Goal: Task Accomplishment & Management: Use online tool/utility

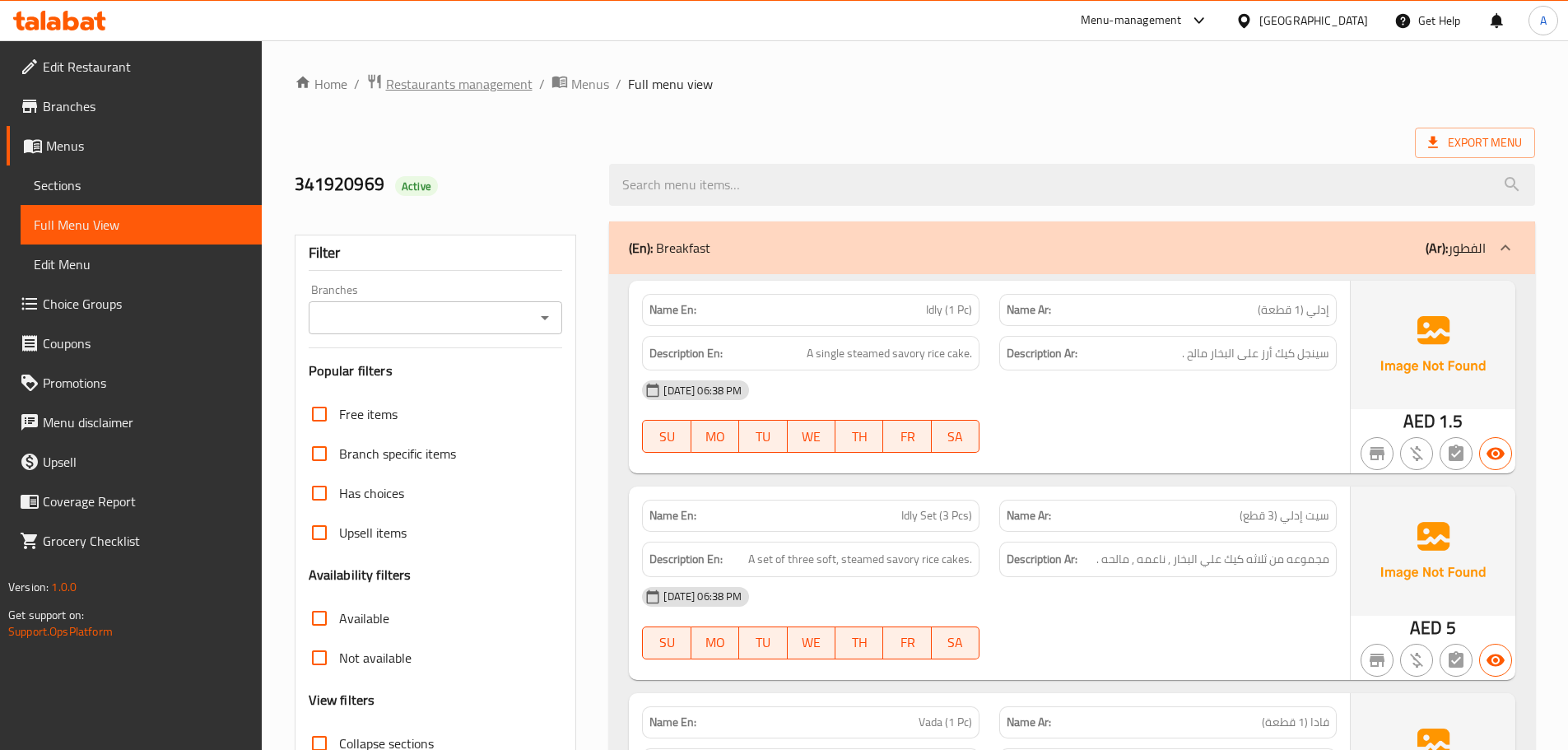
click at [450, 82] on span "Restaurants management" at bounding box center [459, 83] width 147 height 19
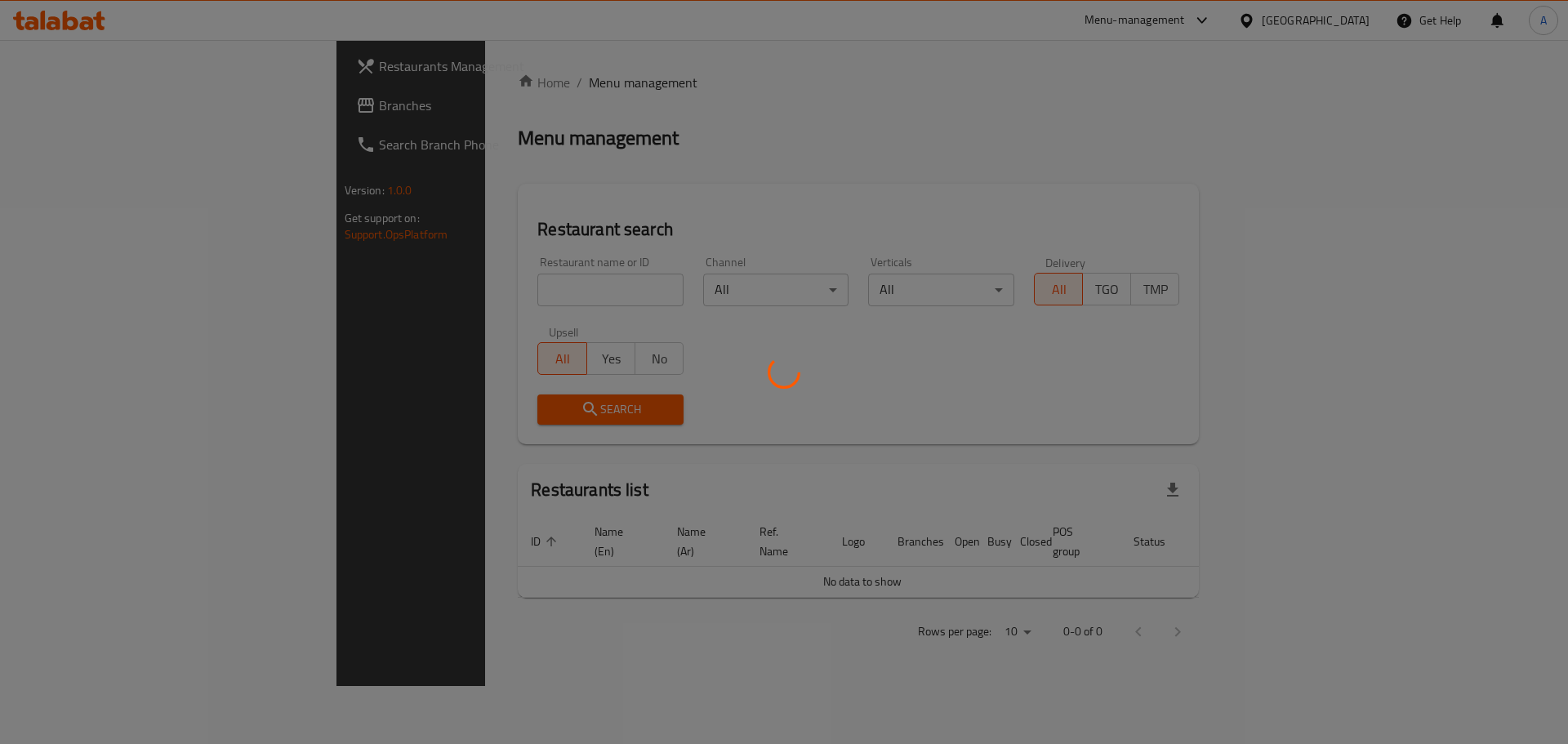
click at [1304, 20] on div at bounding box center [784, 372] width 1568 height 744
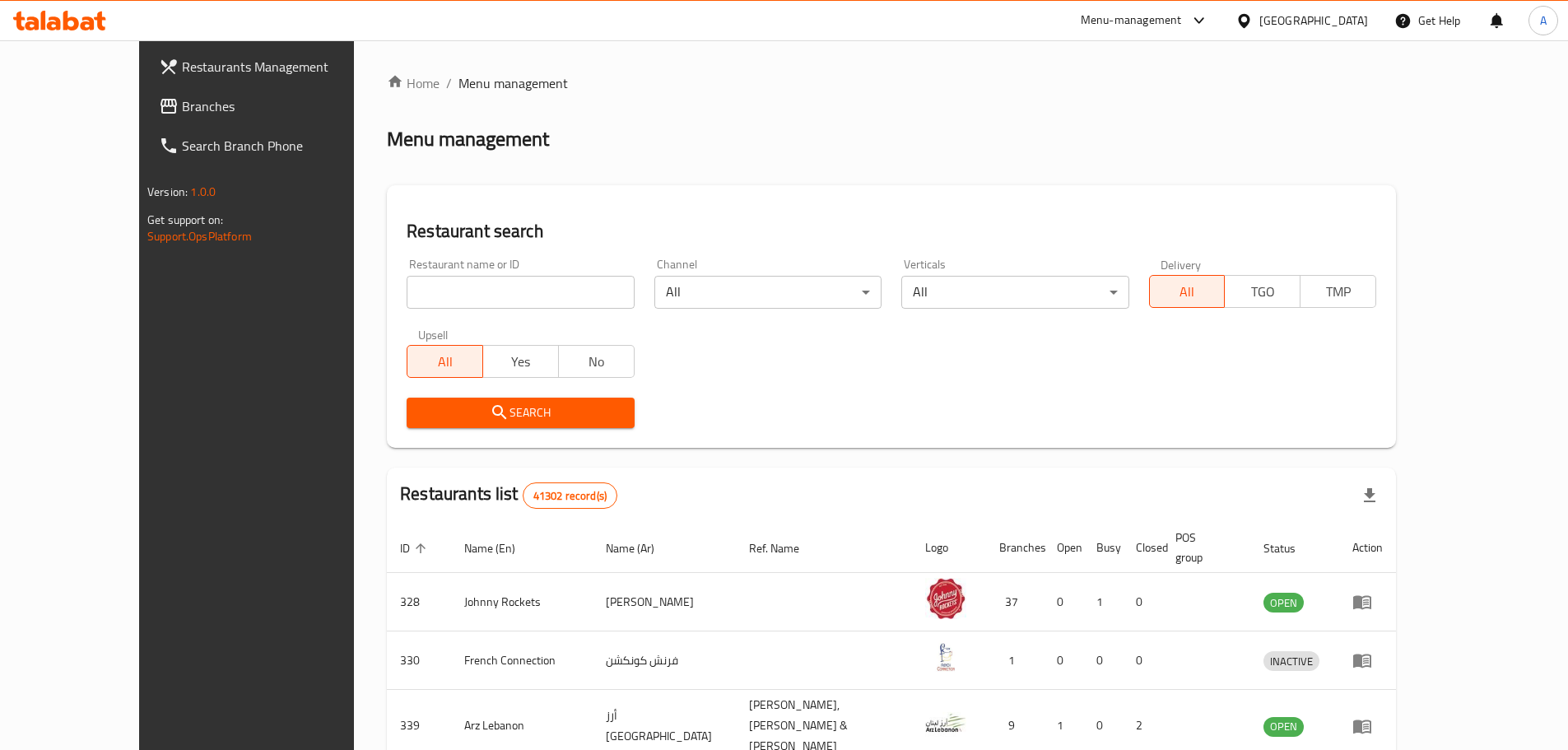
click at [1318, 14] on div "[GEOGRAPHIC_DATA]" at bounding box center [1313, 20] width 109 height 18
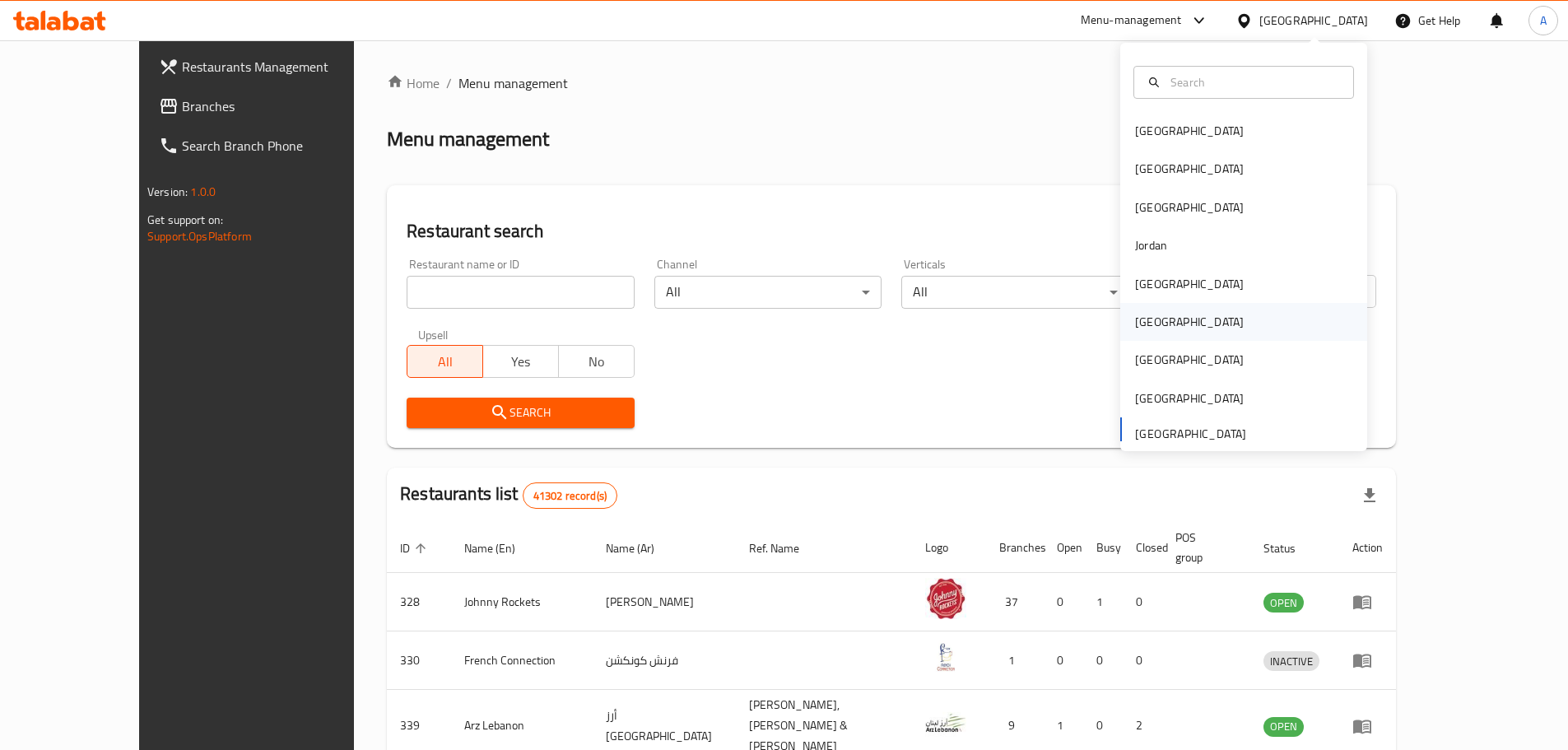
click at [1145, 319] on div "[GEOGRAPHIC_DATA]" at bounding box center [1189, 321] width 109 height 18
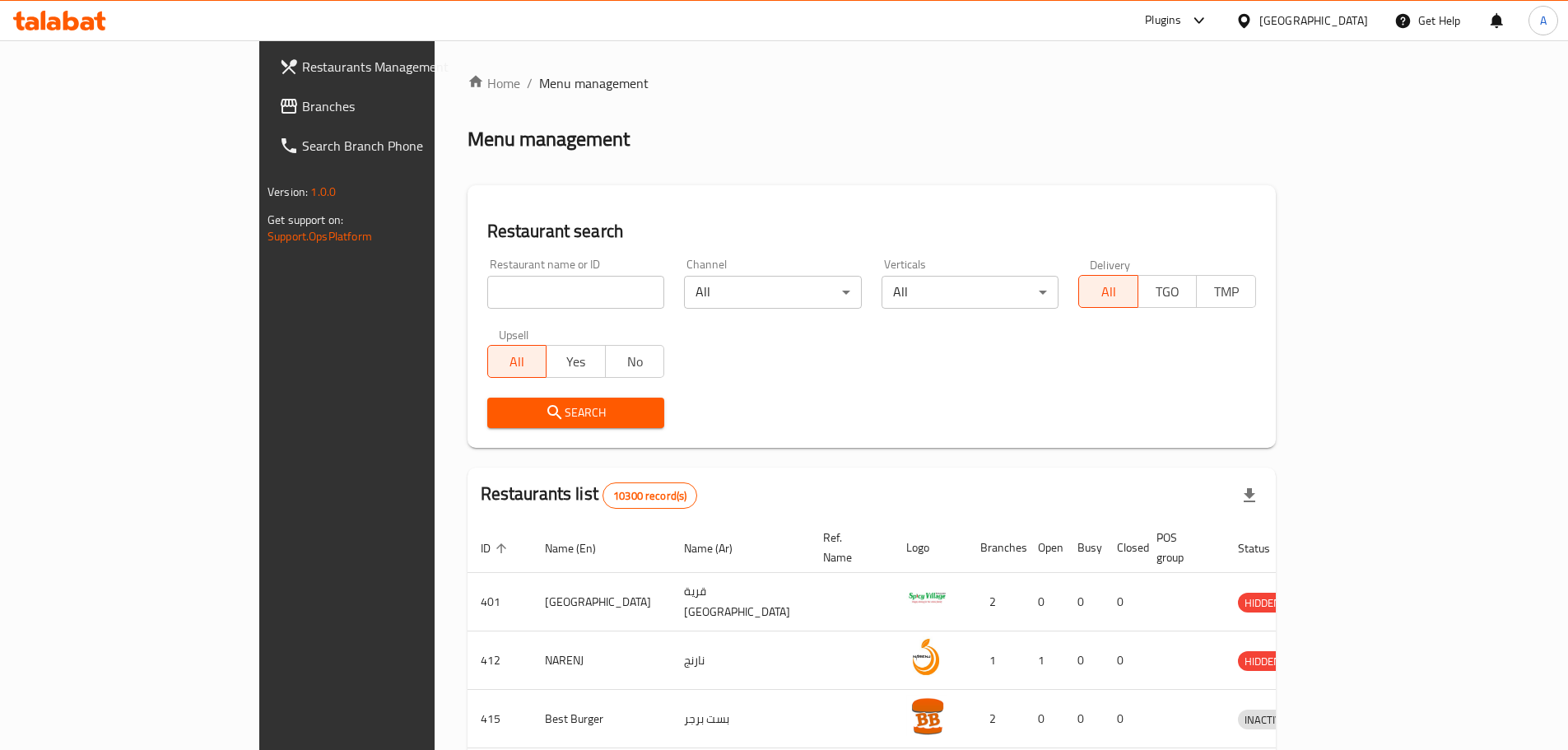
click at [302, 96] on span "Branches" at bounding box center [405, 105] width 206 height 19
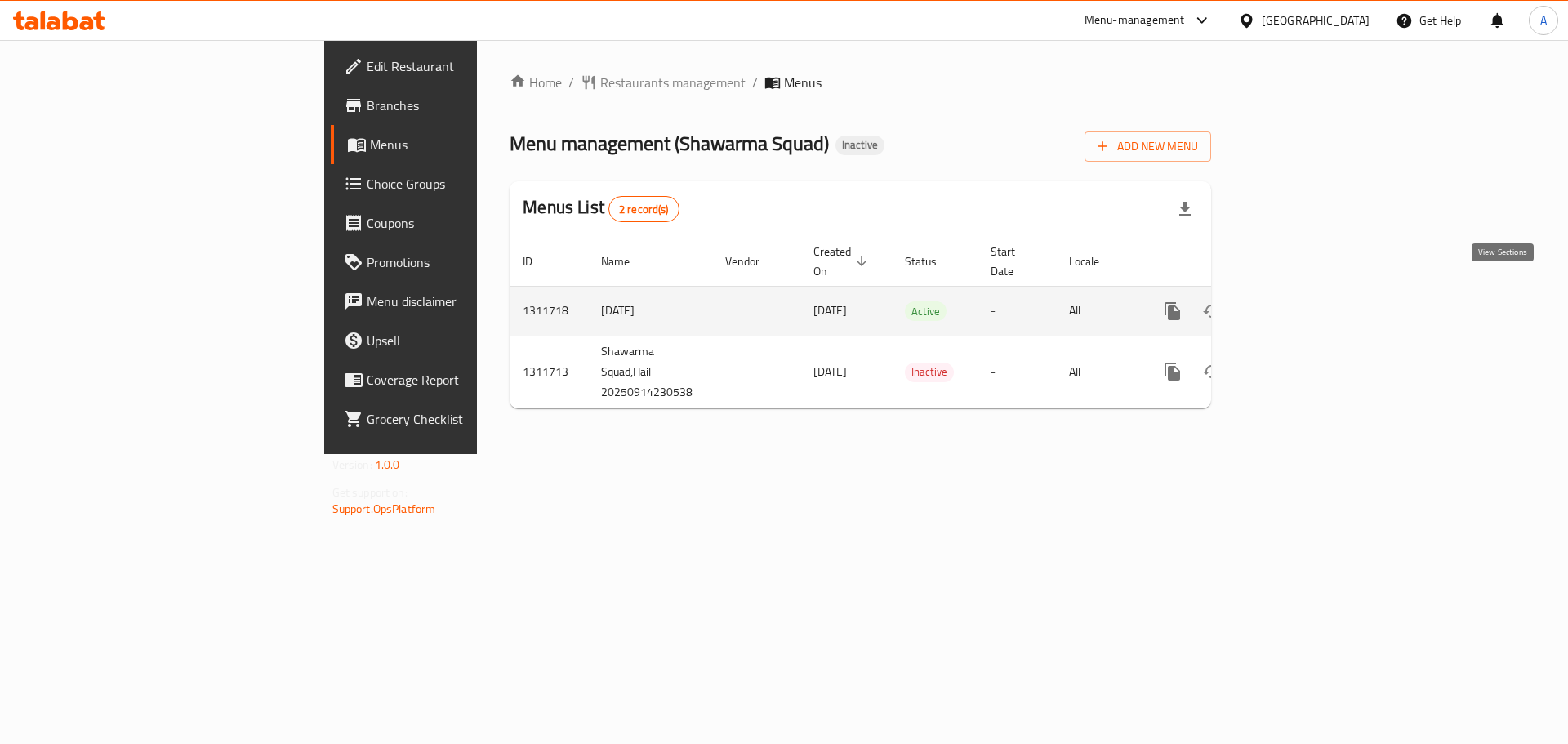
click at [1300, 301] on icon "enhanced table" at bounding box center [1290, 310] width 19 height 19
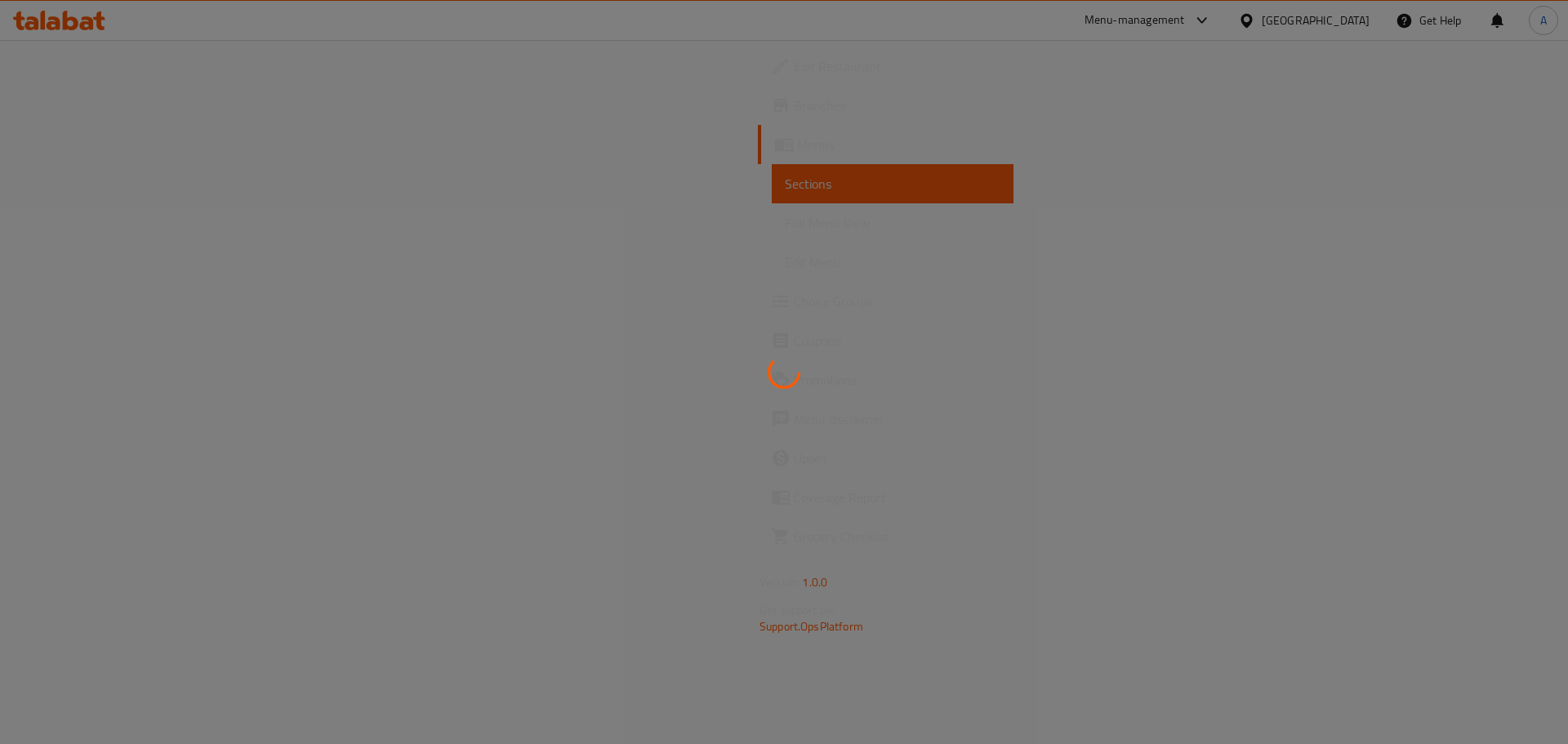
click at [127, 226] on div at bounding box center [784, 372] width 1568 height 744
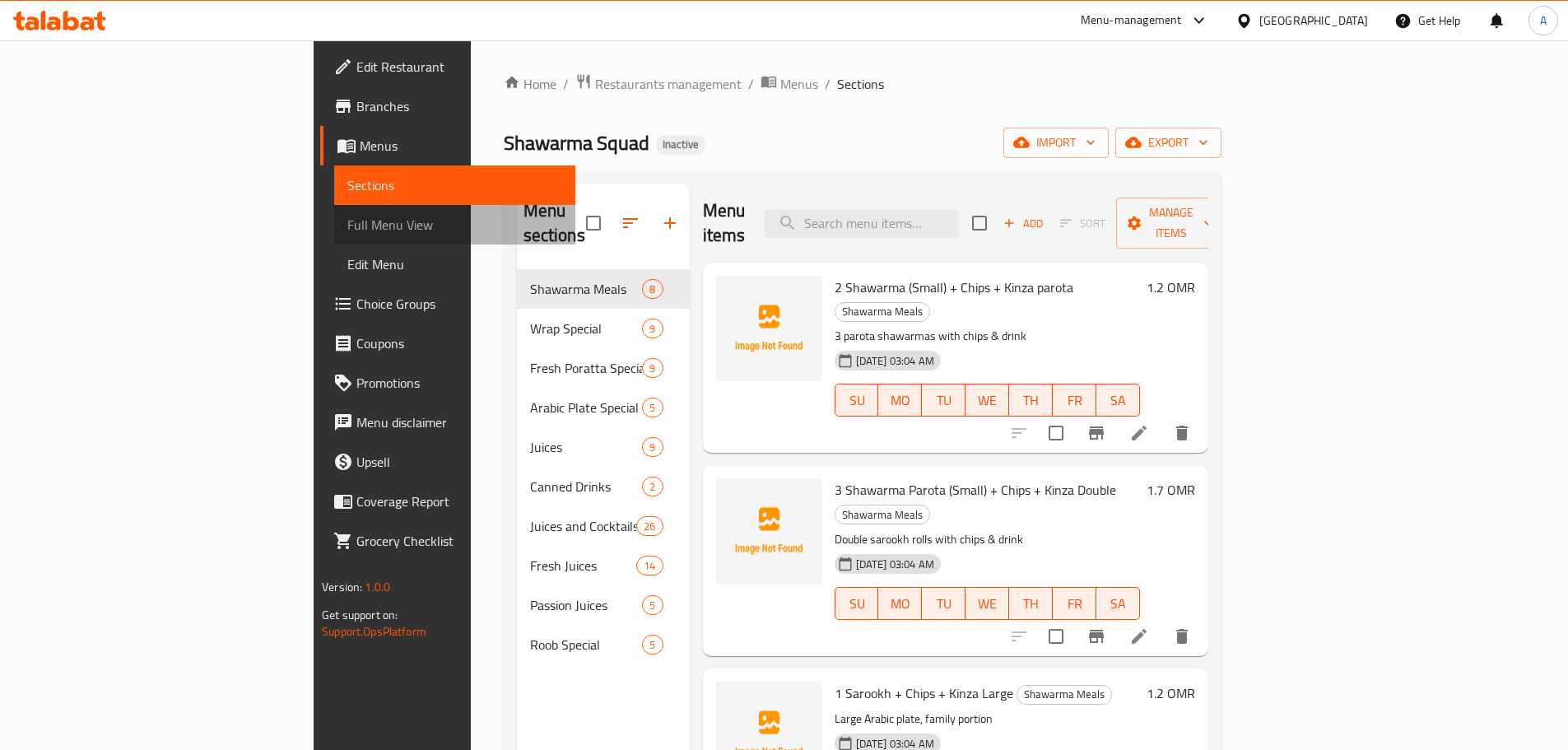
click at [347, 228] on span "Full Menu View" at bounding box center [454, 224] width 215 height 19
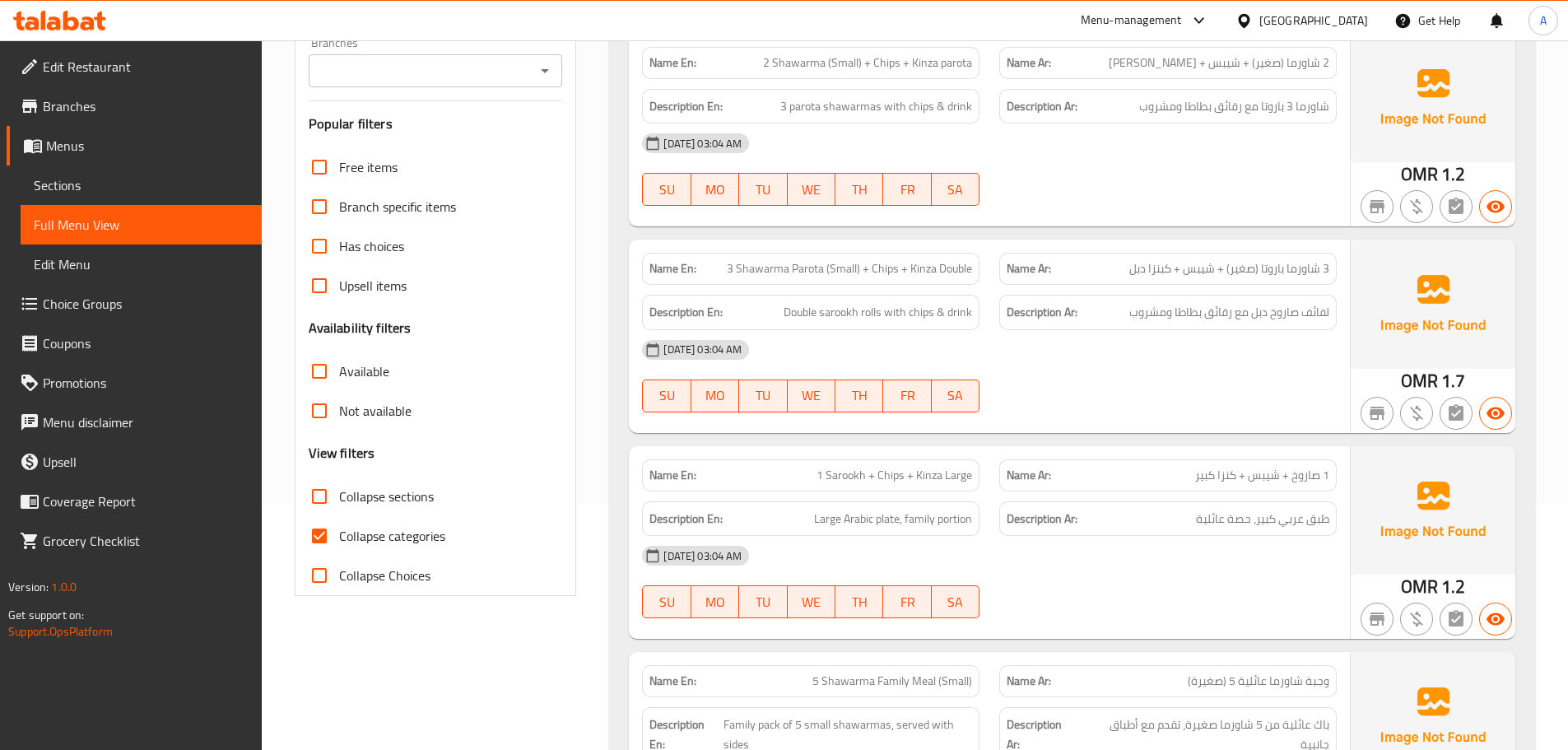
scroll to position [329, 0]
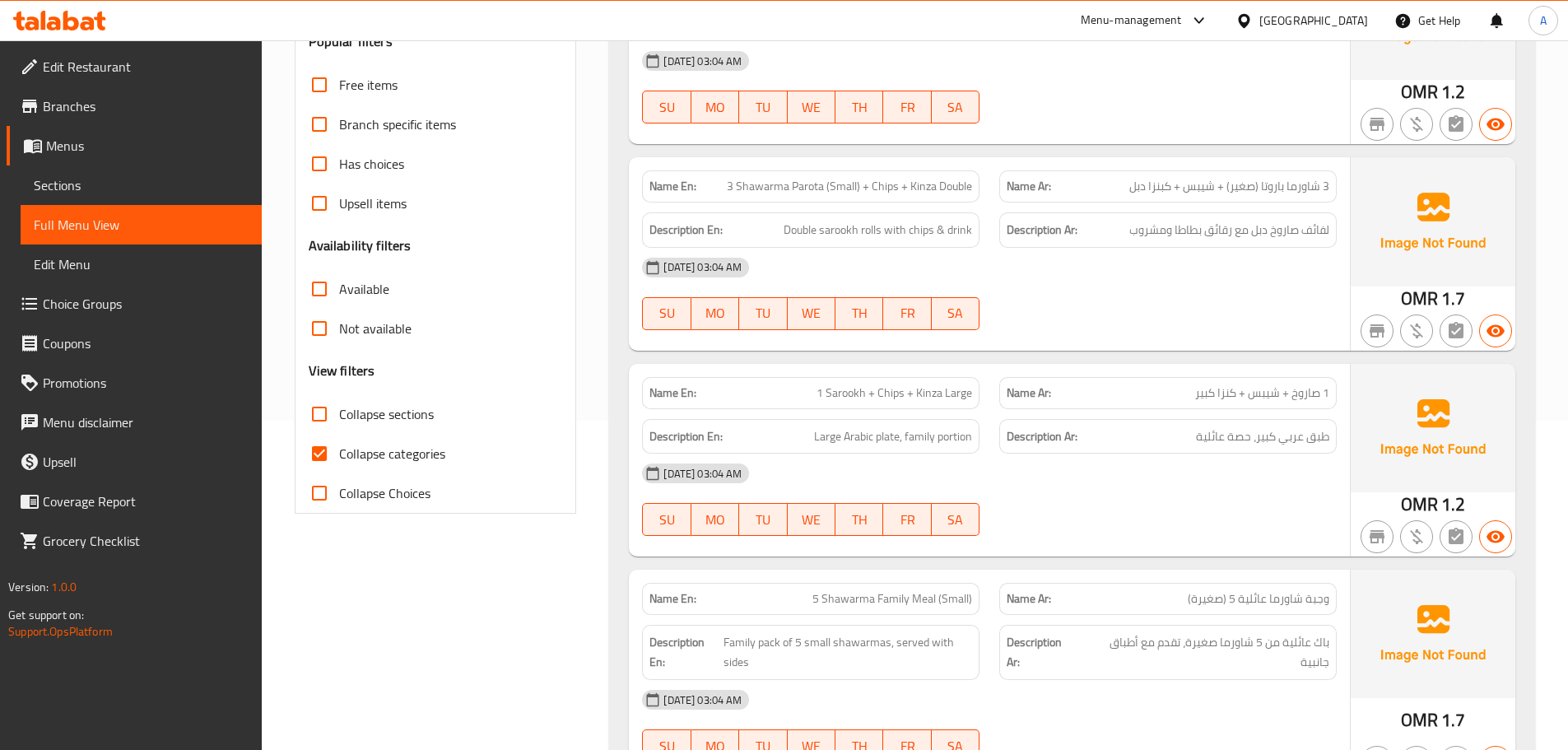
click at [385, 456] on span "Collapse categories" at bounding box center [392, 453] width 106 height 19
click at [339, 456] on input "Collapse categories" at bounding box center [319, 453] width 40 height 40
checkbox input "false"
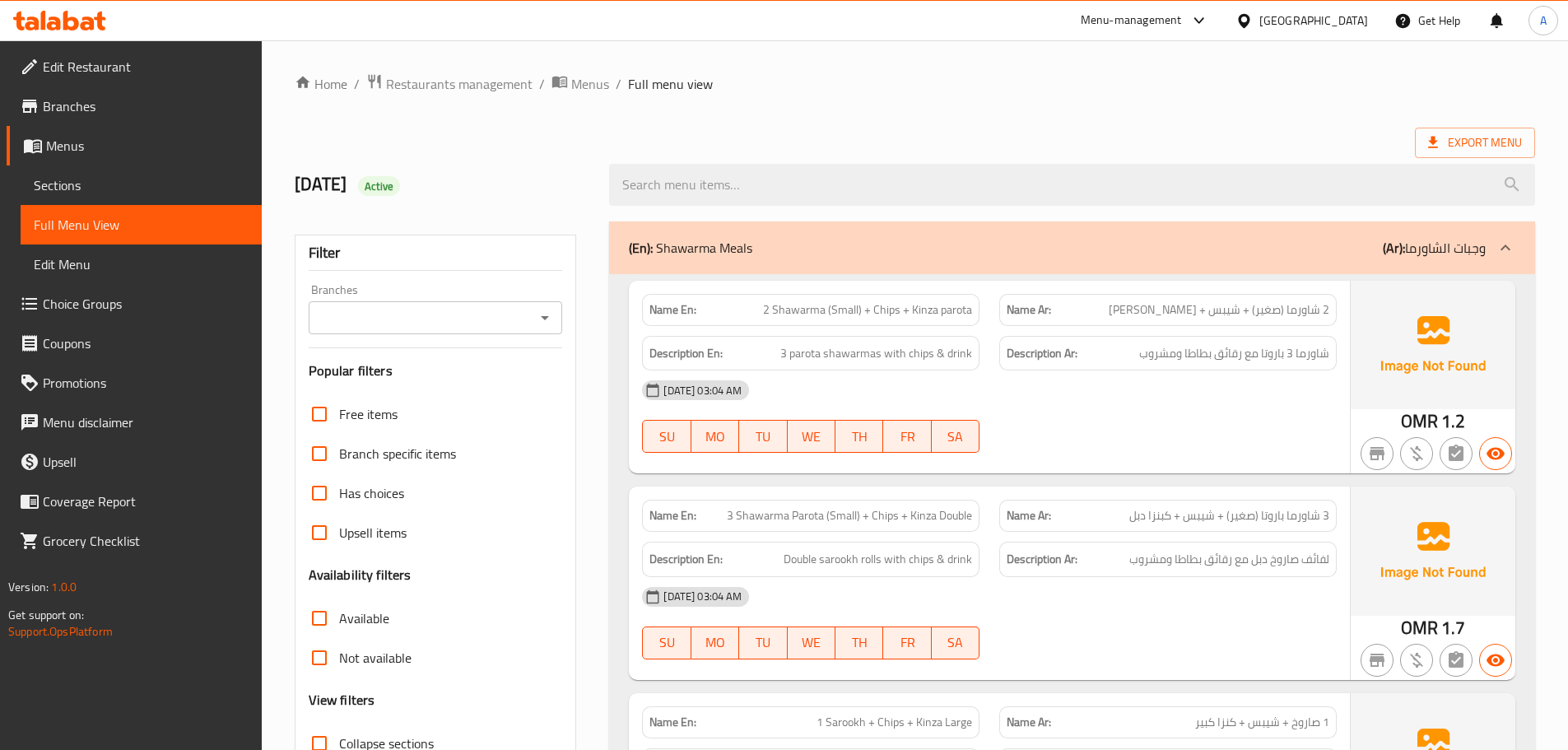
click at [1318, 411] on div "15-09-2025 03:04 AM SU MO TU WE TH FR SA" at bounding box center [990, 415] width 715 height 92
click at [1176, 408] on div "15-09-2025 03:04 AM" at bounding box center [990, 389] width 715 height 40
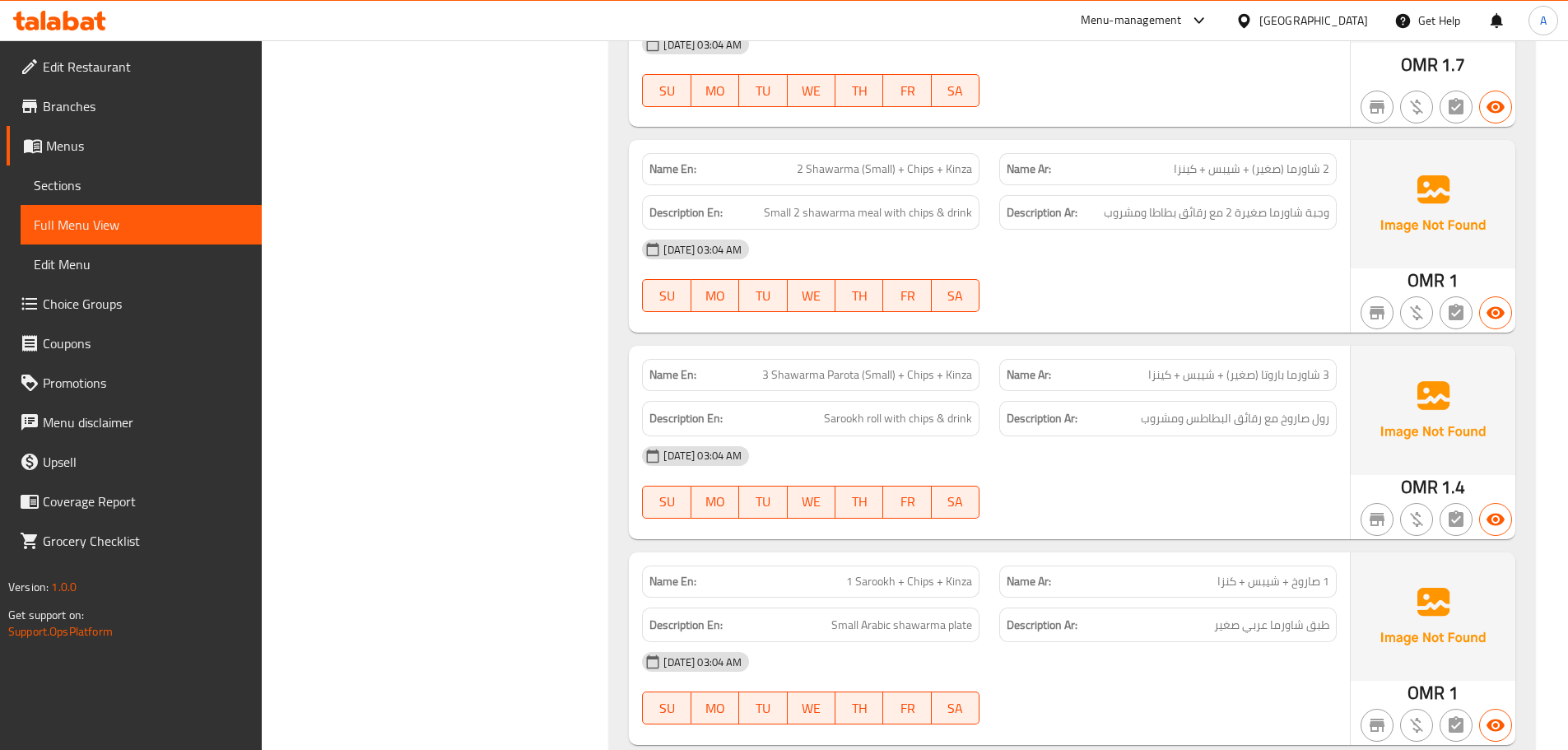
scroll to position [141, 0]
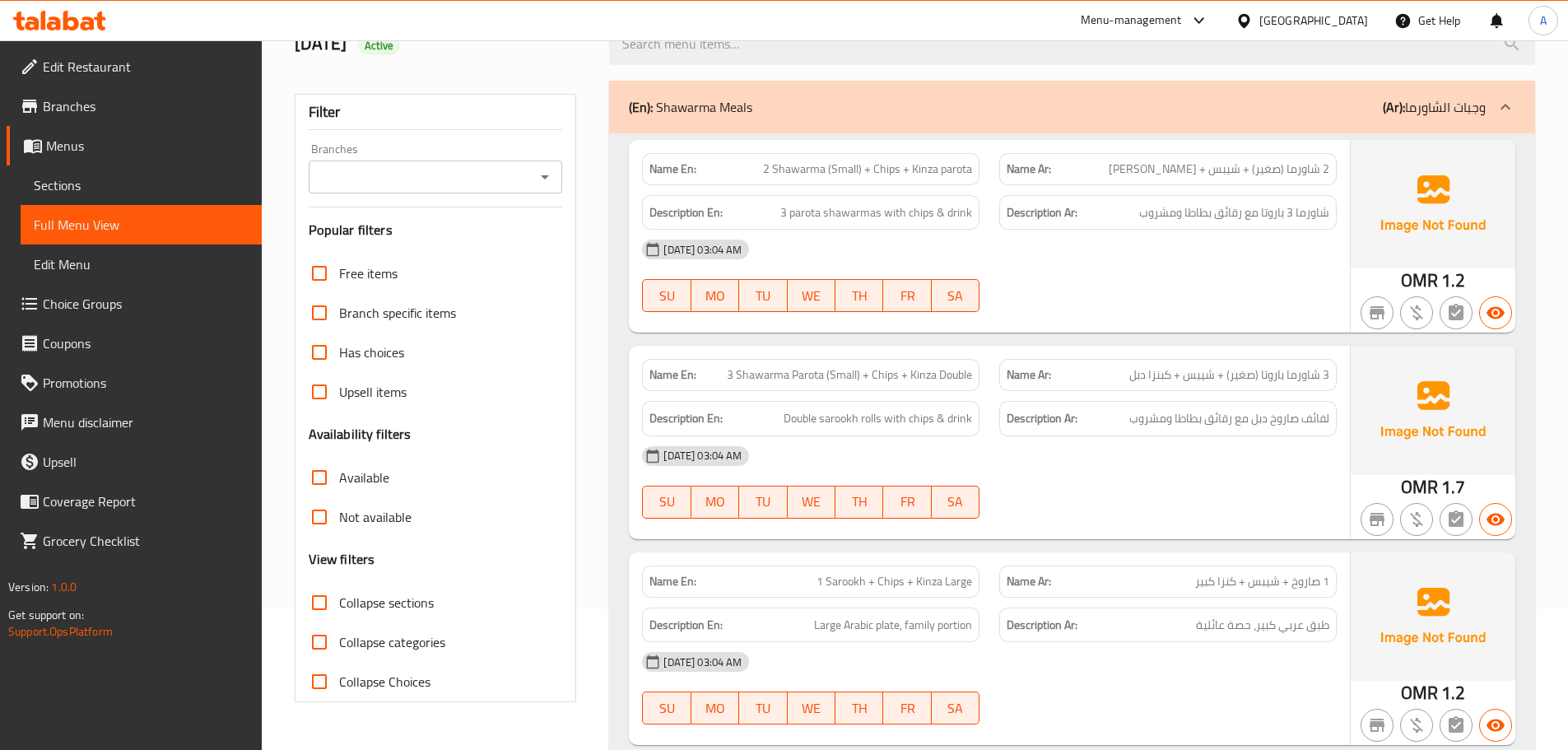
click at [1152, 471] on div "15-09-2025 03:04 AM" at bounding box center [990, 456] width 715 height 40
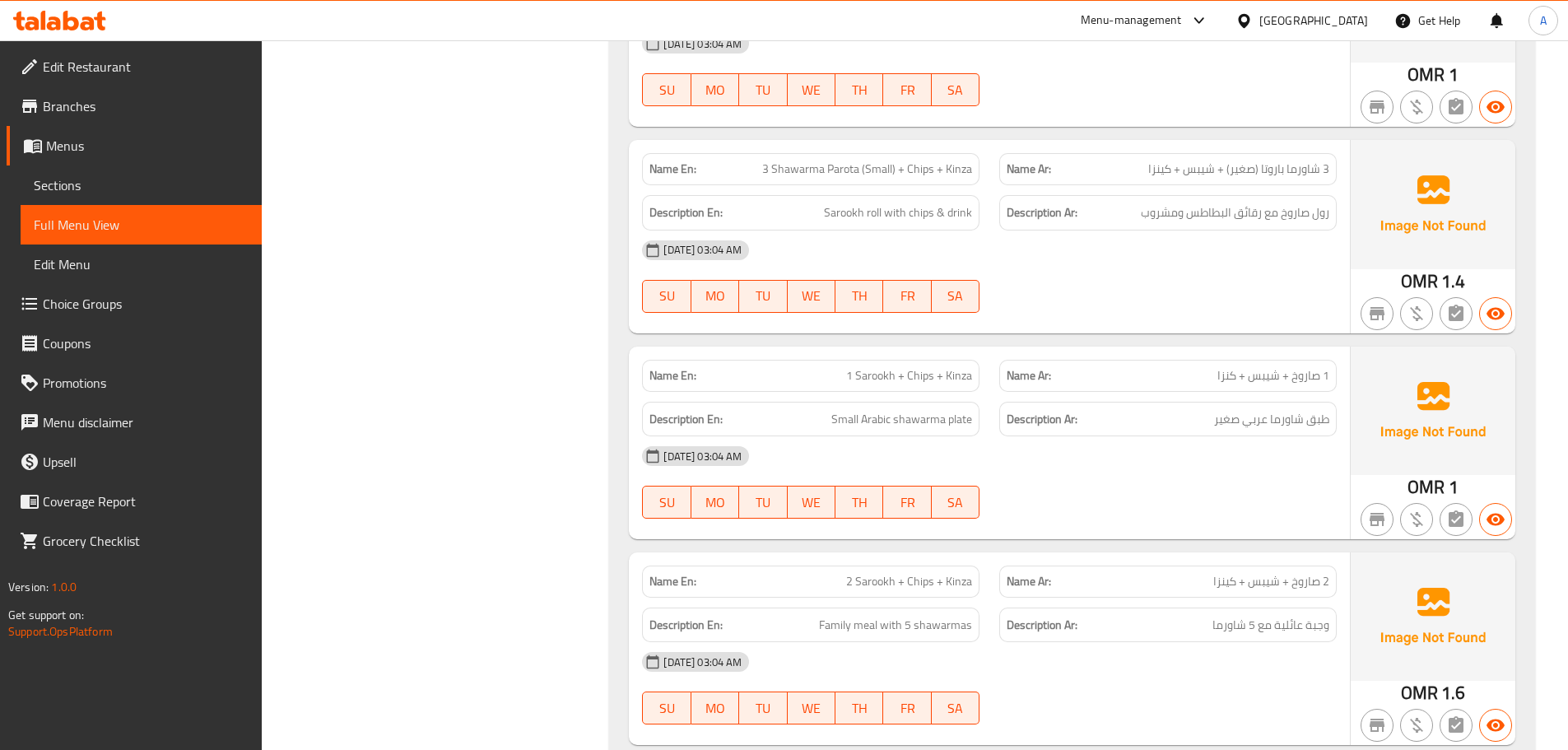
scroll to position [346, 0]
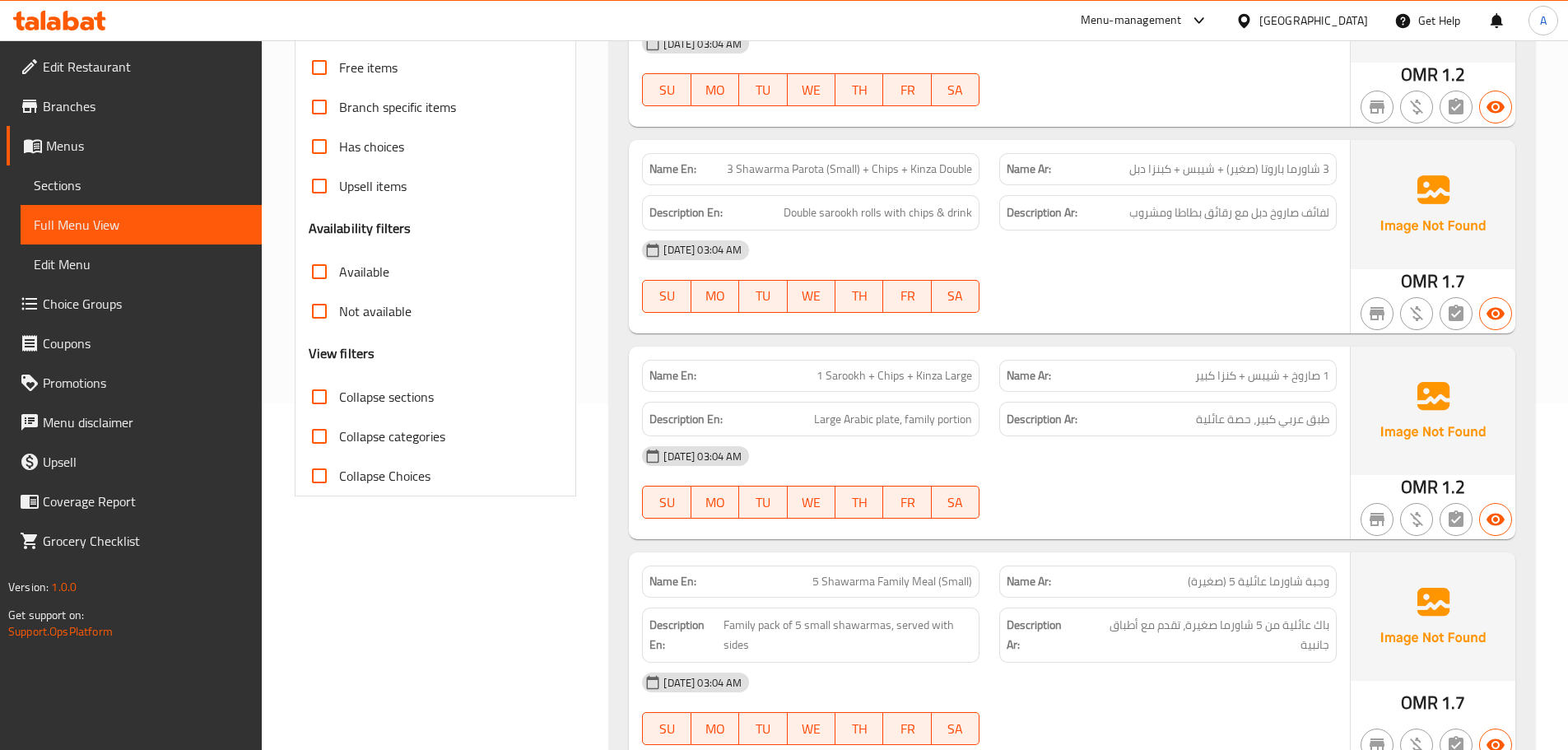
click at [1134, 440] on div "15-09-2025 03:04 AM" at bounding box center [990, 456] width 715 height 40
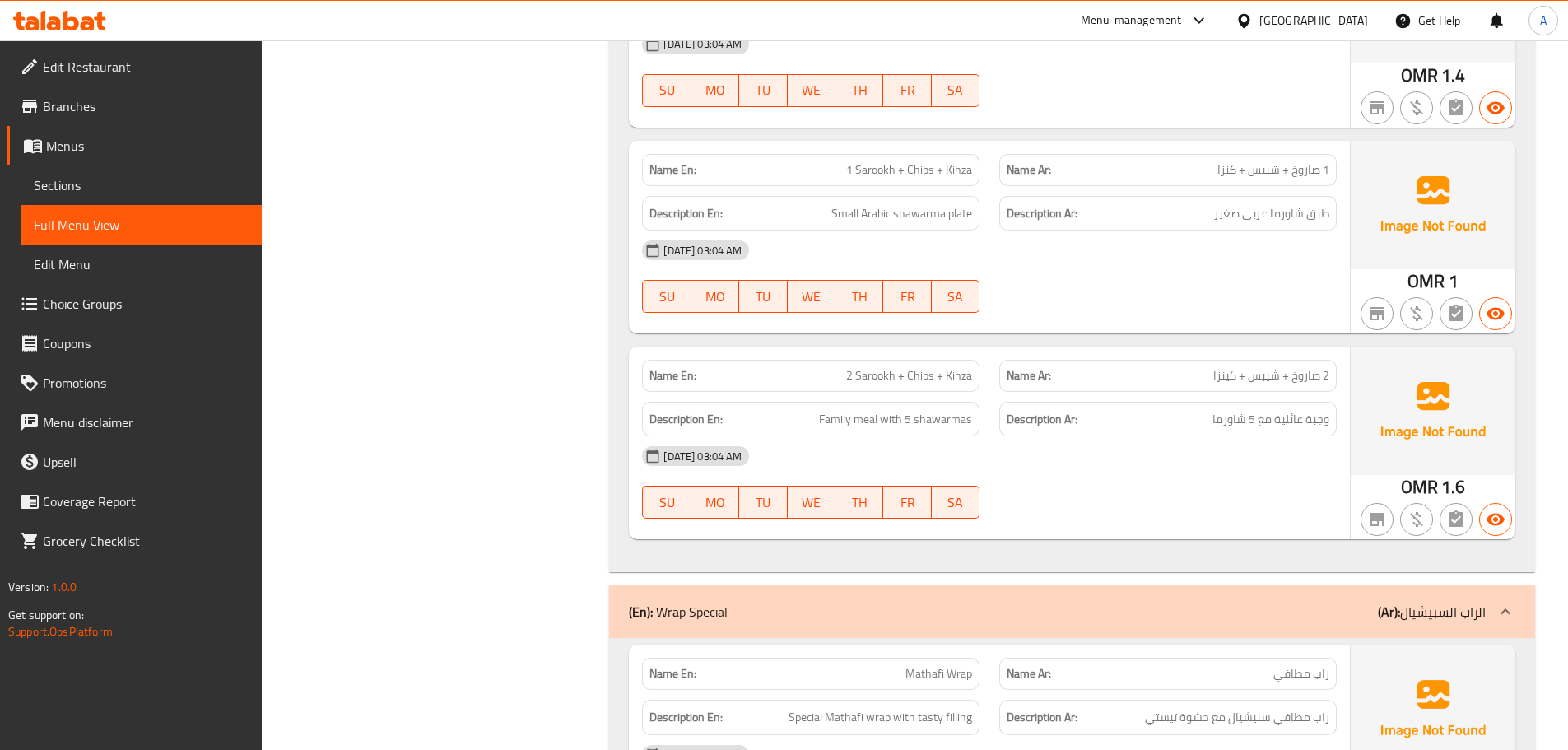
click at [1116, 467] on div "15-09-2025 03:04 AM" at bounding box center [990, 456] width 715 height 40
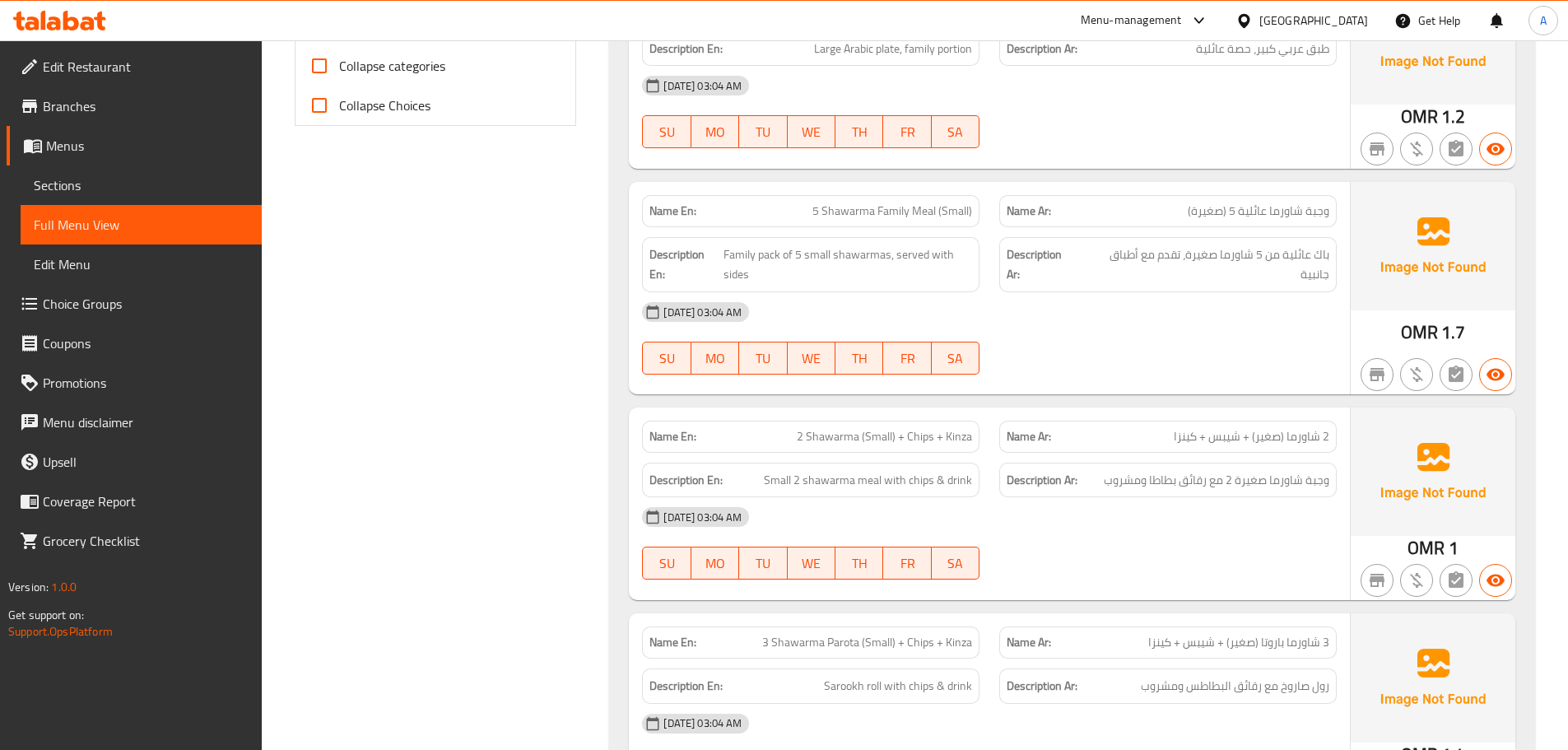
scroll to position [1695, 0]
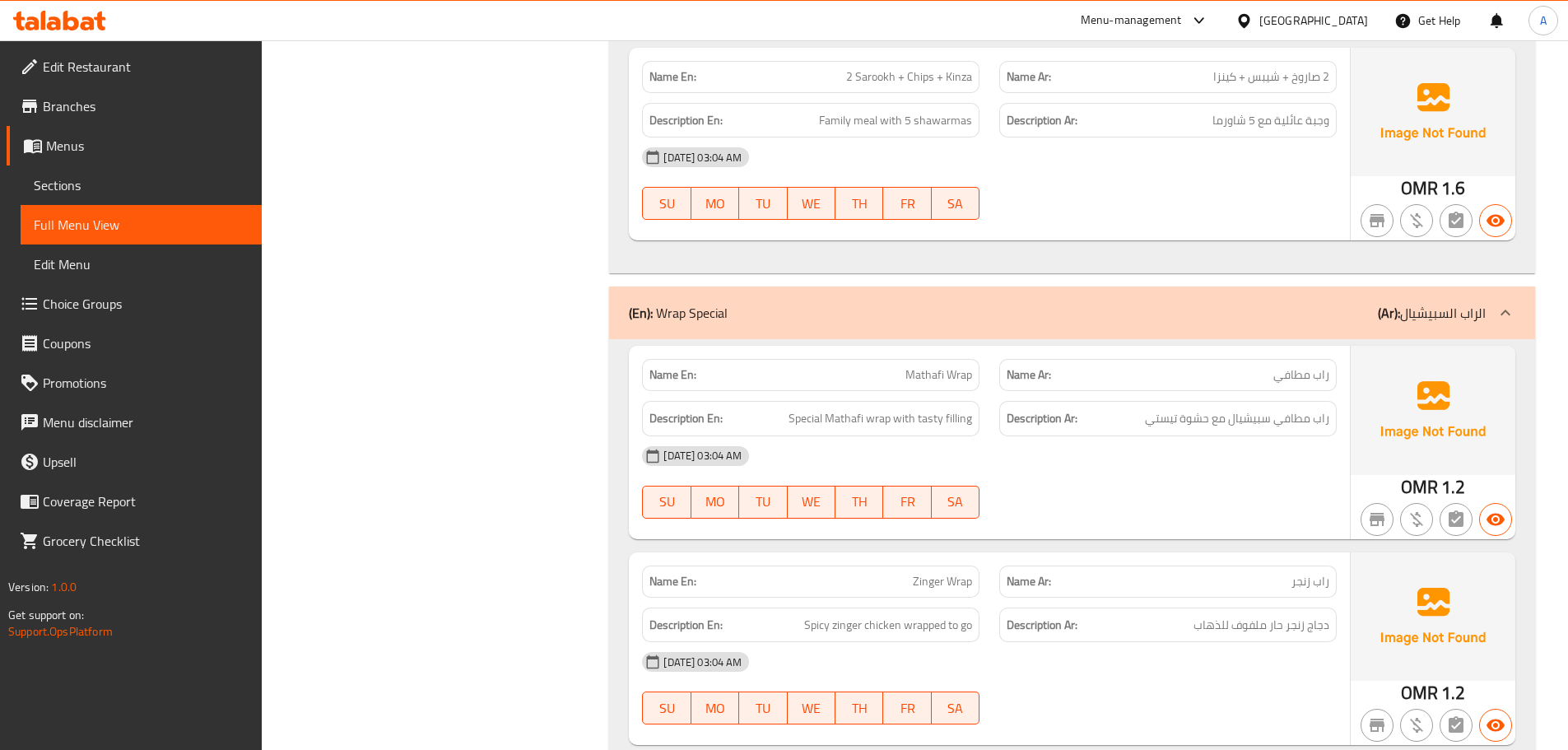
click at [1171, 466] on div "15-09-2025 03:04 AM" at bounding box center [990, 456] width 715 height 40
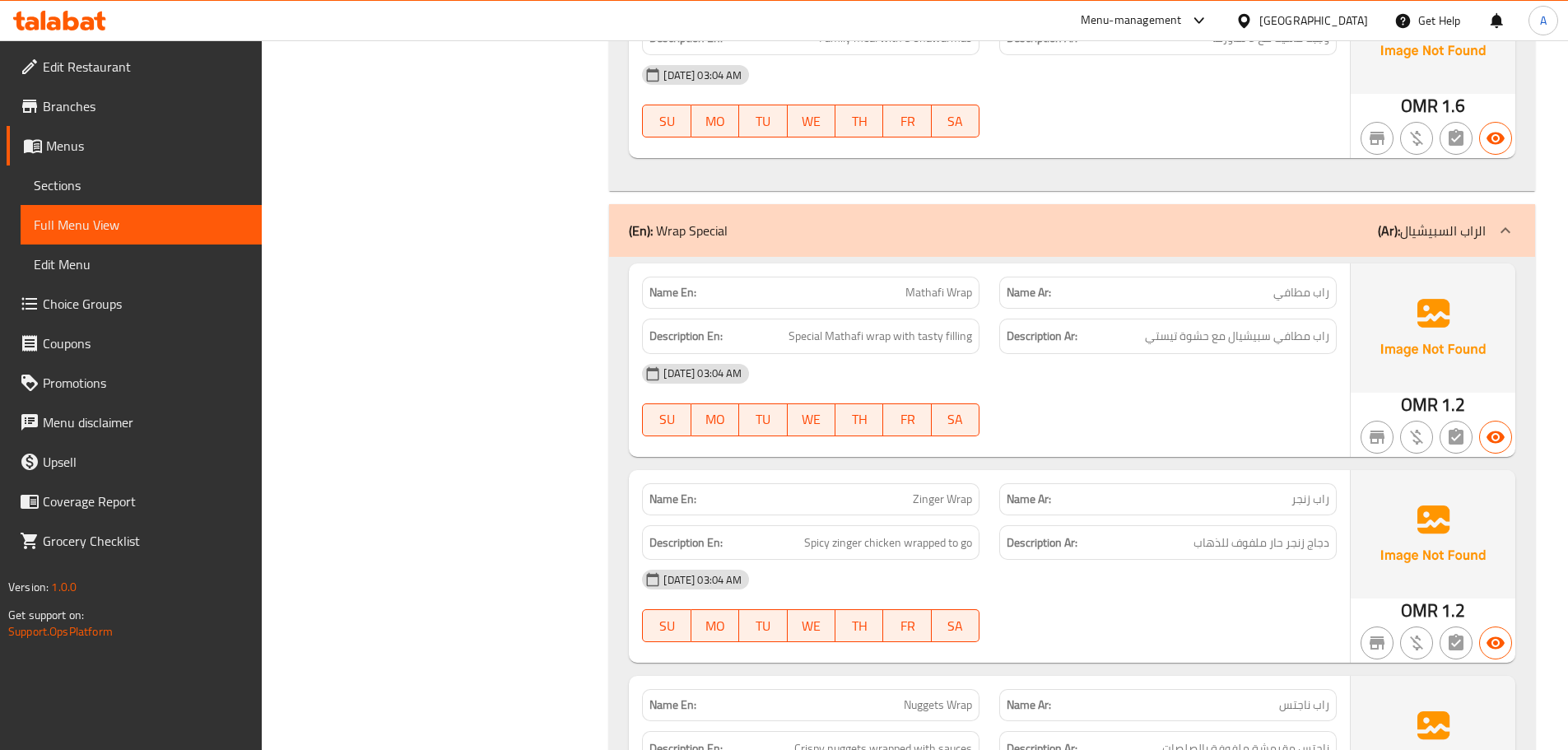
click at [1248, 519] on div "Description Ar: دجاج زنجر حار ملفوف للذهاب" at bounding box center [1168, 542] width 357 height 55
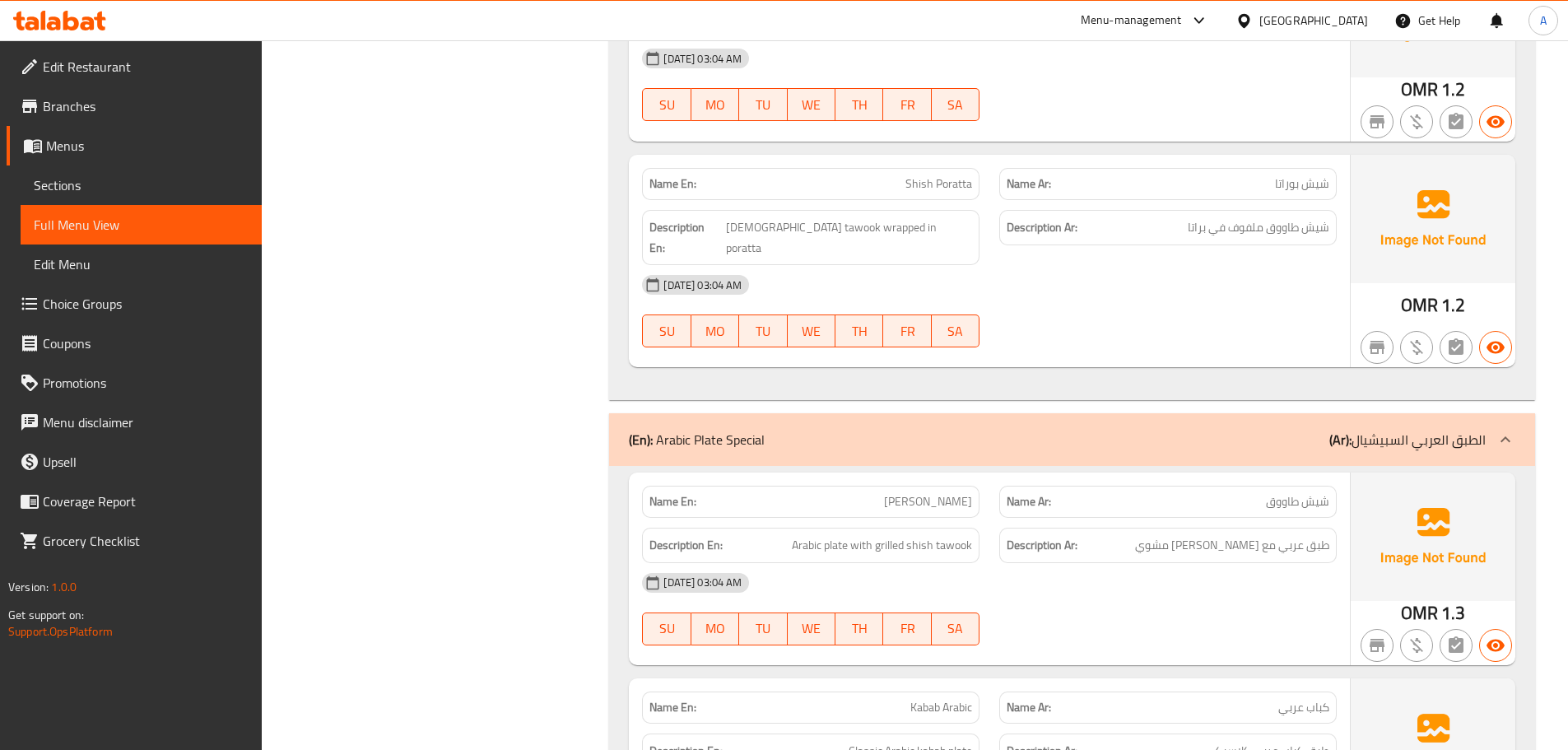
scroll to position [5563, 0]
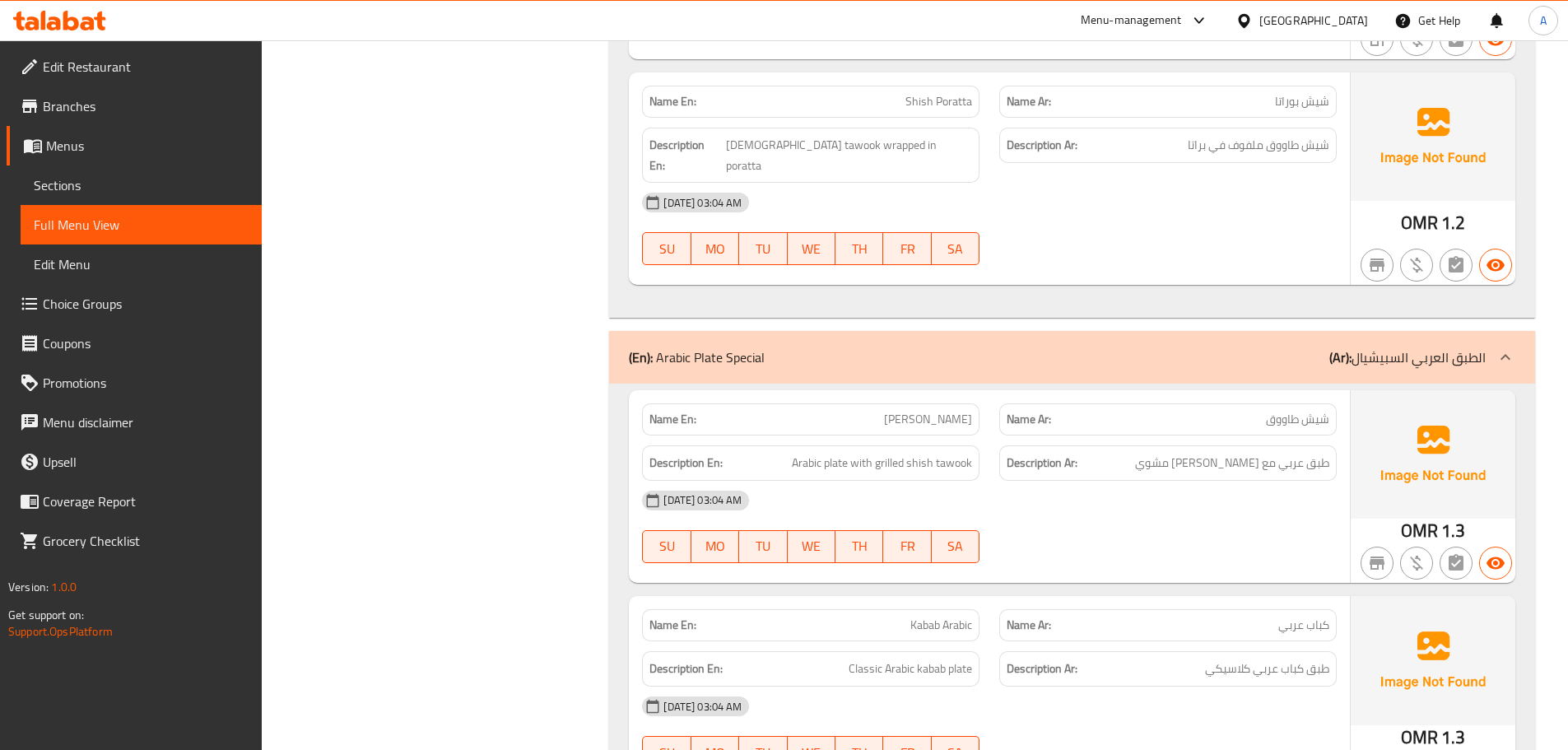
click at [926, 410] on span "Shish Tawook" at bounding box center [928, 419] width 88 height 18
copy span "Shish Tawook"
click at [1169, 510] on div "15-09-2025 03:04 AM SU MO TU WE TH FR SA" at bounding box center [990, 526] width 715 height 92
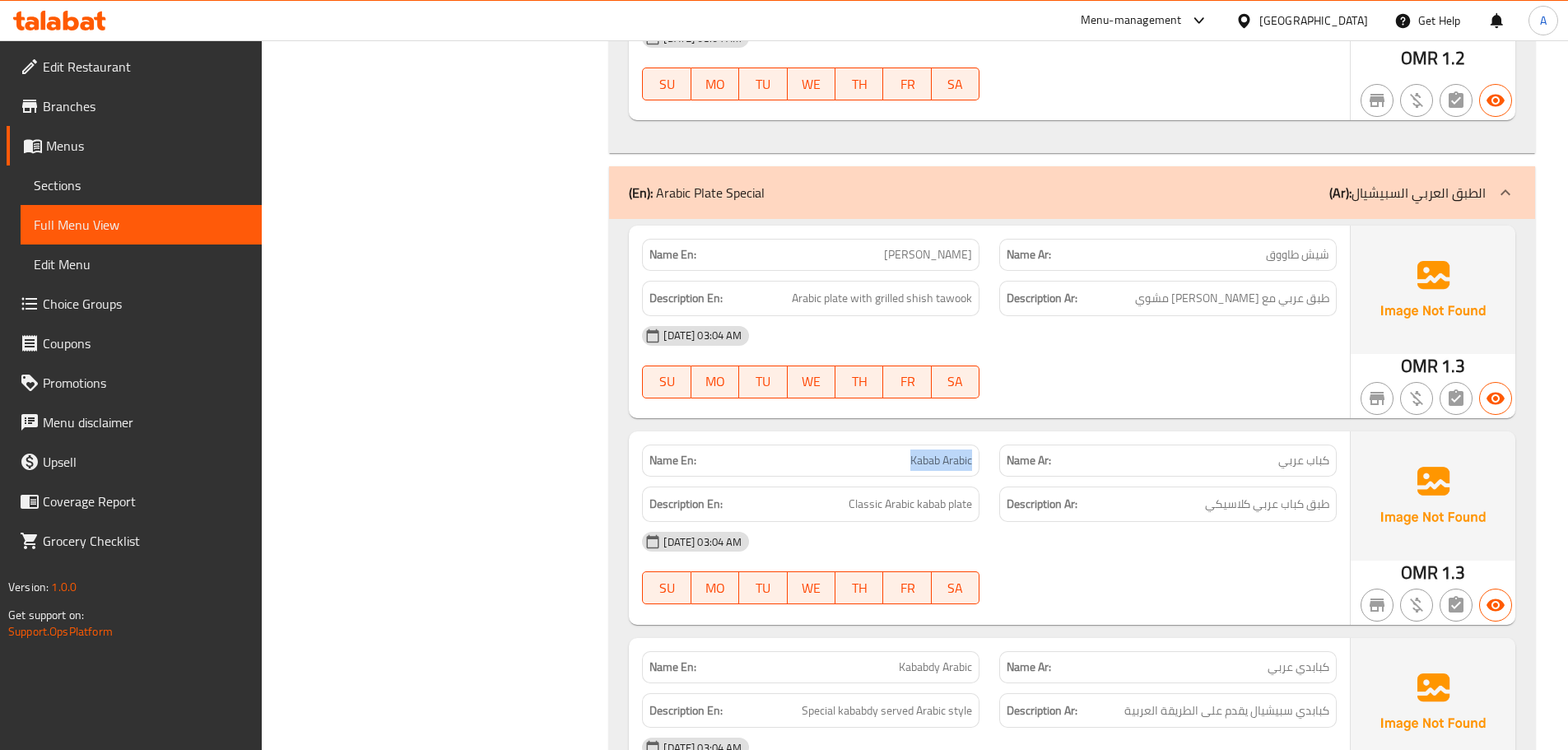
scroll to position [5809, 0]
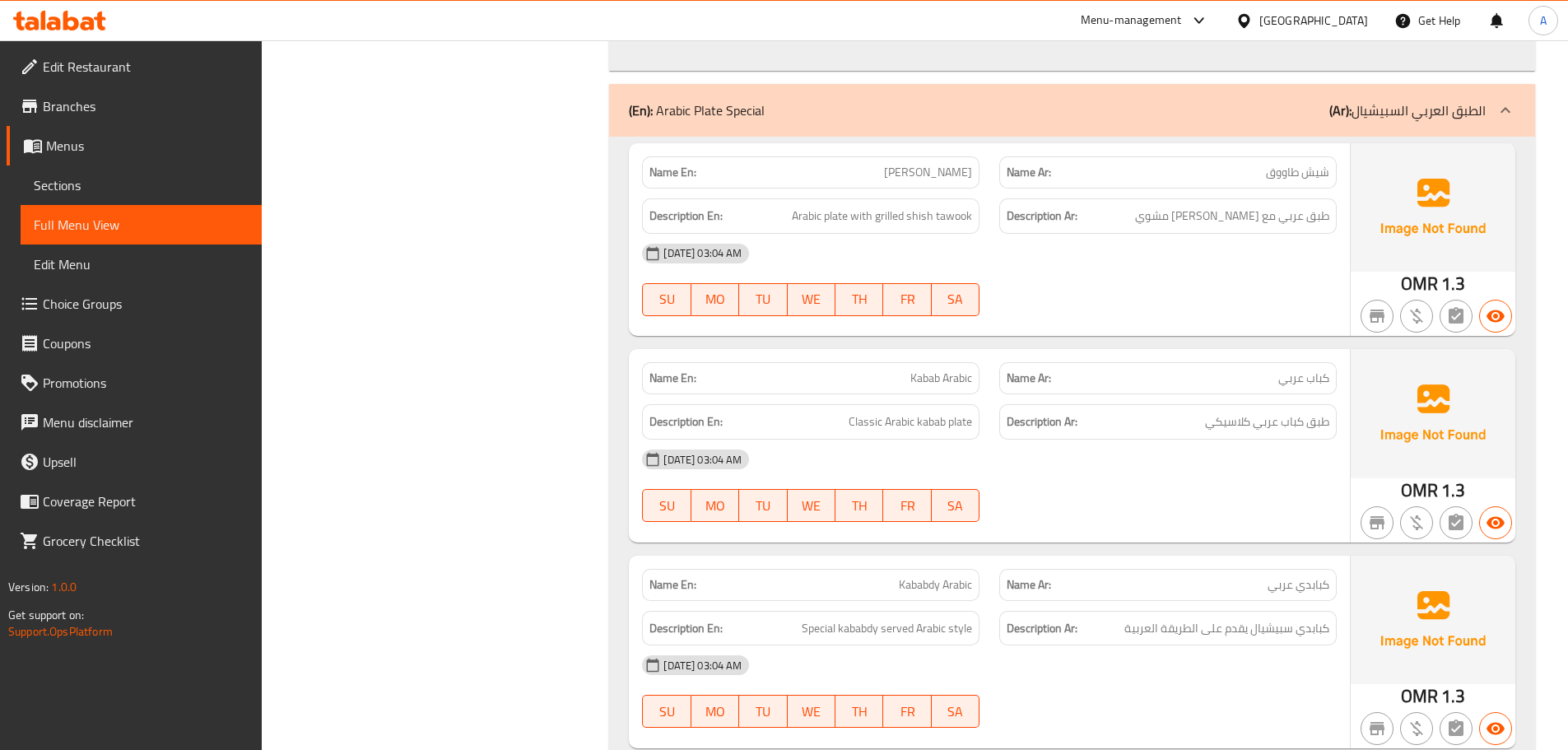
click at [1242, 439] on div "15-09-2025 03:04 AM" at bounding box center [990, 458] width 715 height 40
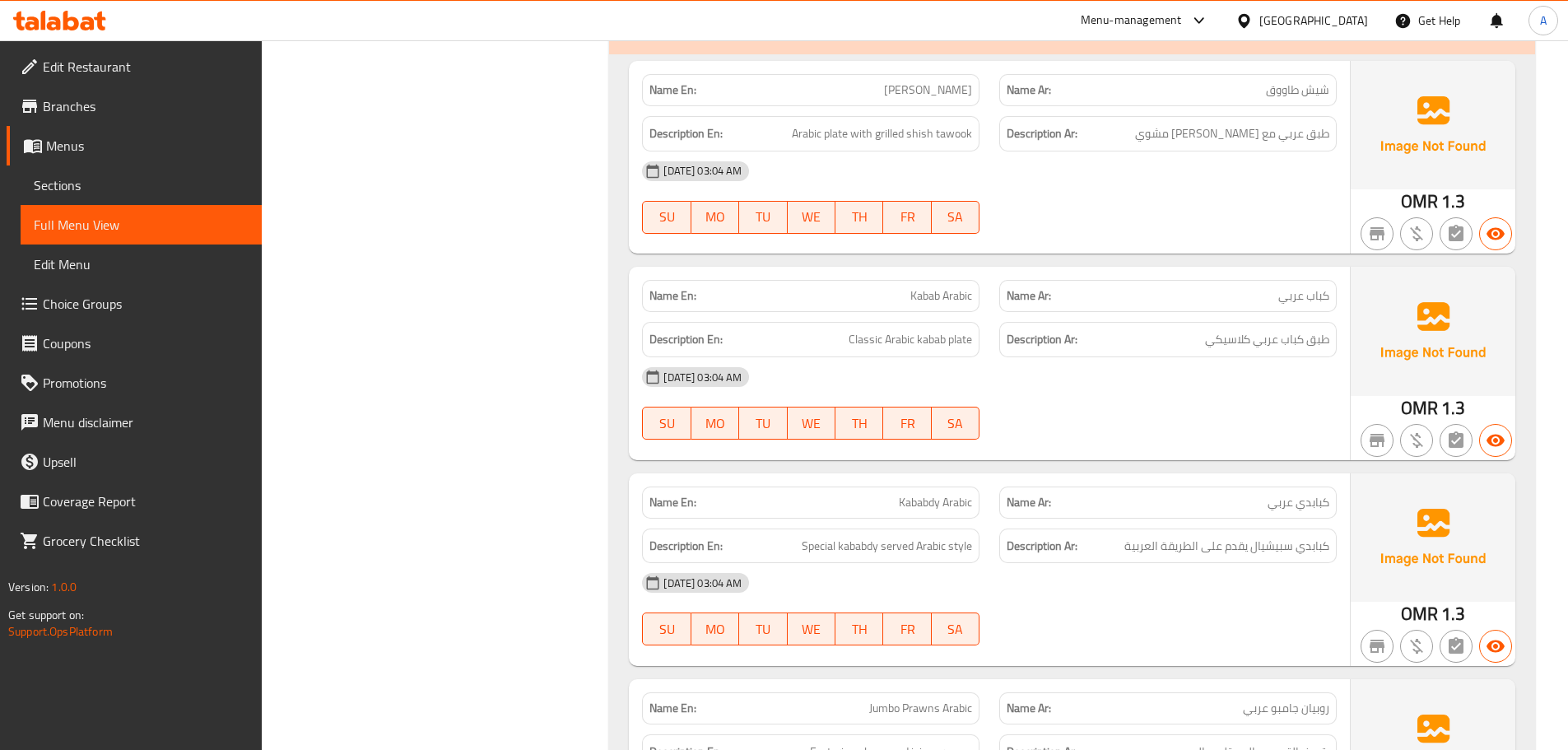
click at [1071, 583] on div "15-09-2025 03:04 AM SU MO TU WE TH FR SA" at bounding box center [990, 608] width 715 height 92
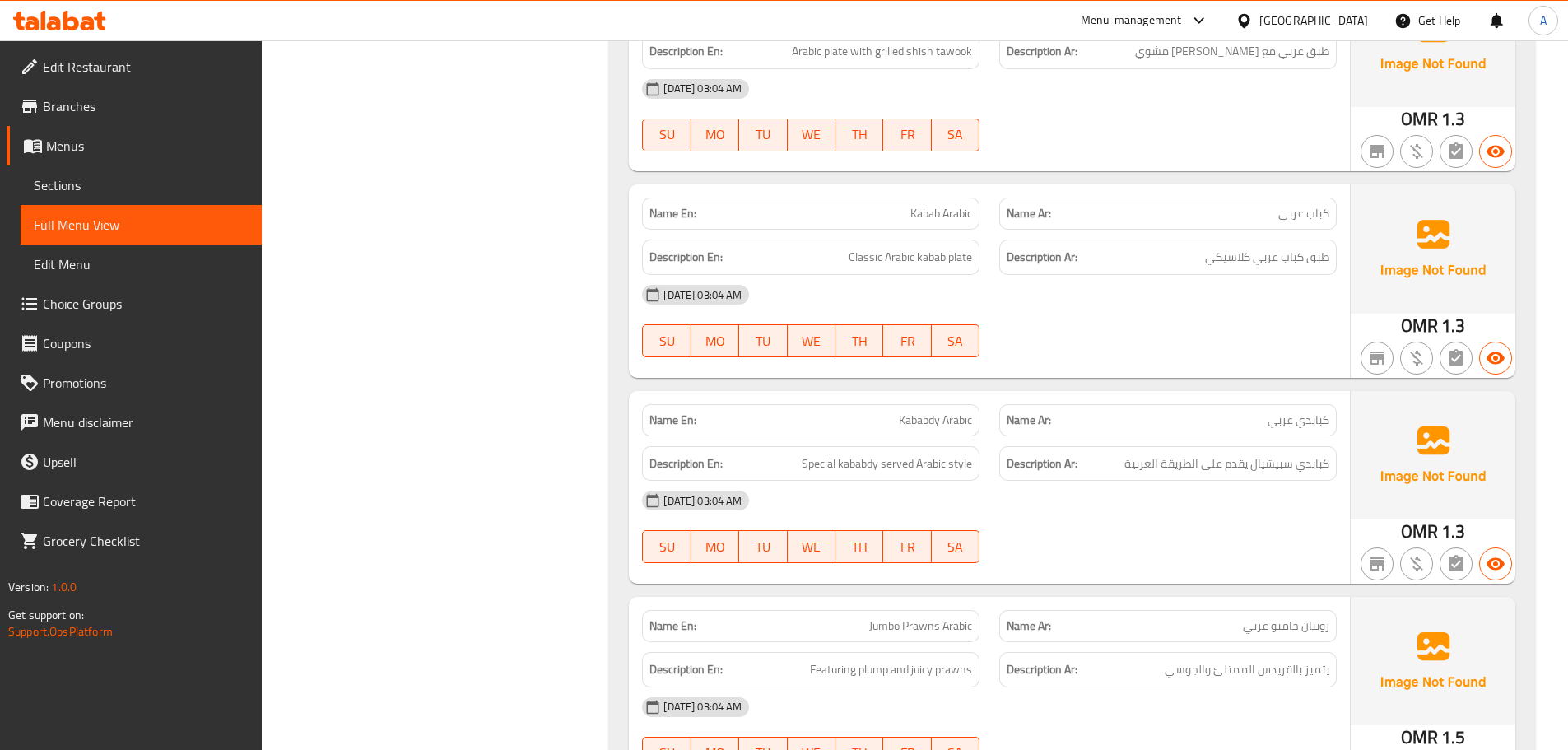
scroll to position [6138, 0]
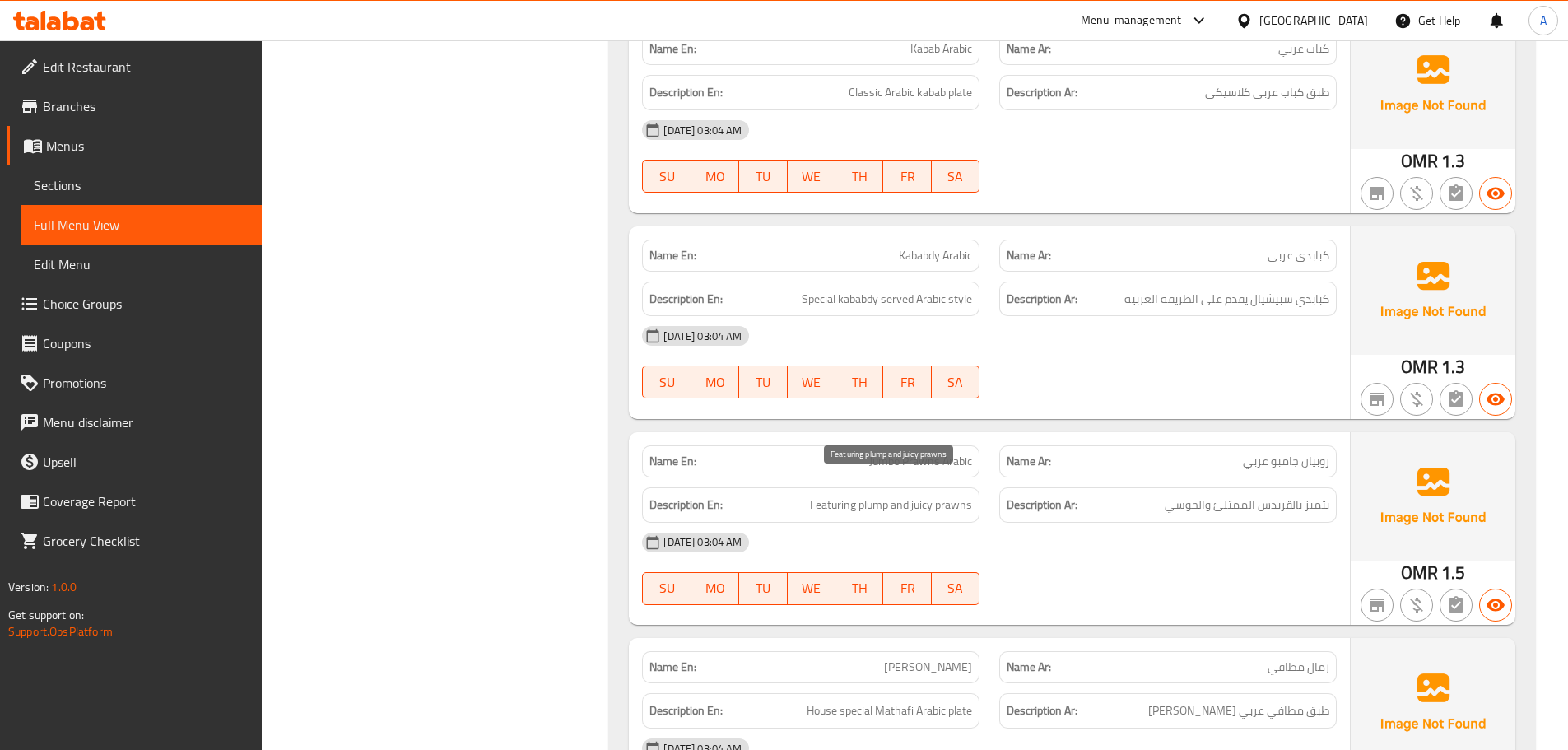
click at [878, 495] on span "Featuring plump and juicy prawns" at bounding box center [891, 505] width 162 height 20
copy span "plump"
drag, startPoint x: 1260, startPoint y: 486, endPoint x: 1290, endPoint y: 484, distance: 30.1
click at [1290, 495] on span "يتميز بالقريدس الممتلئ والجوسي" at bounding box center [1247, 505] width 164 height 20
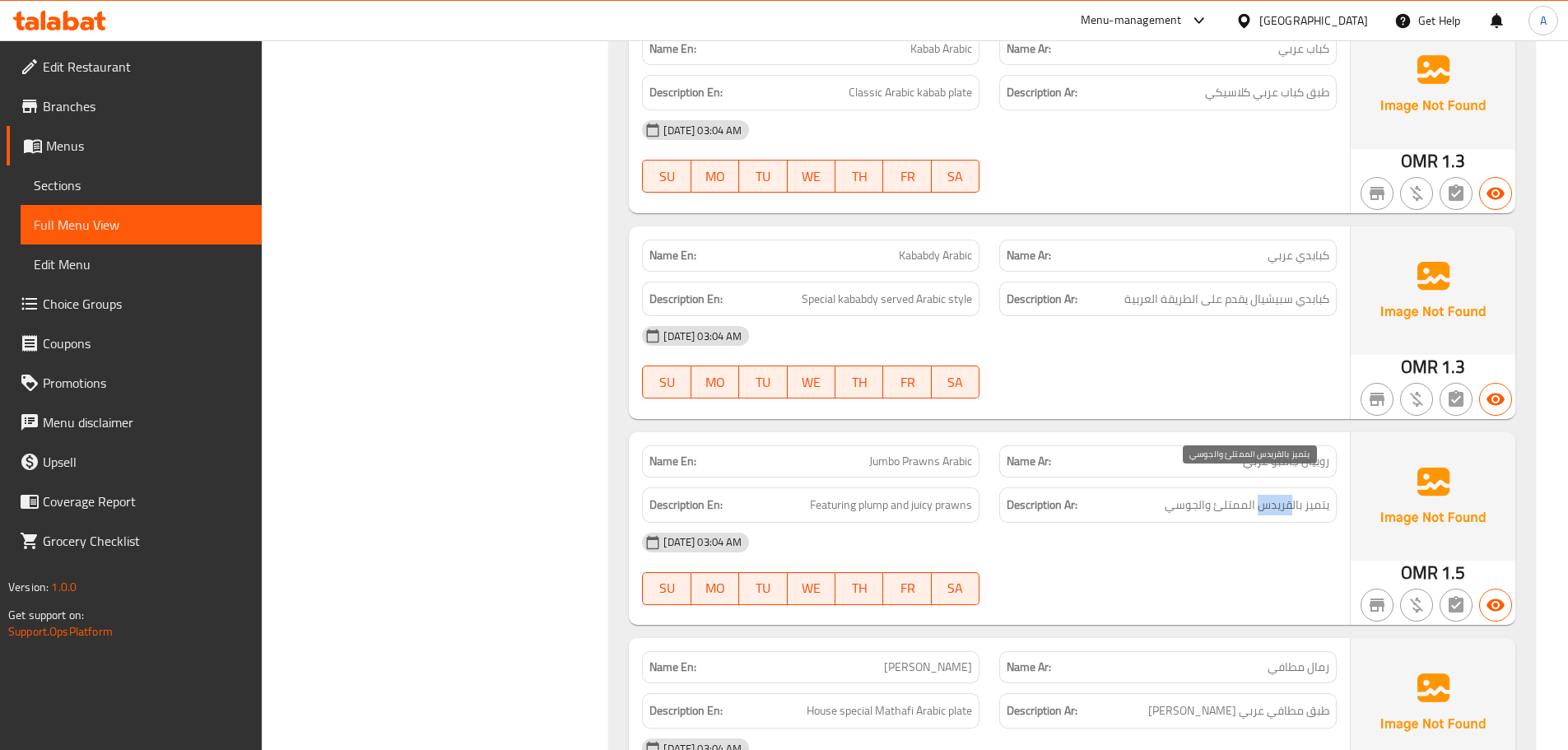
copy span "قريدس"
click at [1145, 522] on div "15-09-2025 03:04 AM" at bounding box center [990, 542] width 715 height 40
click at [931, 495] on span "Featuring plump and juicy prawns" at bounding box center [891, 505] width 162 height 20
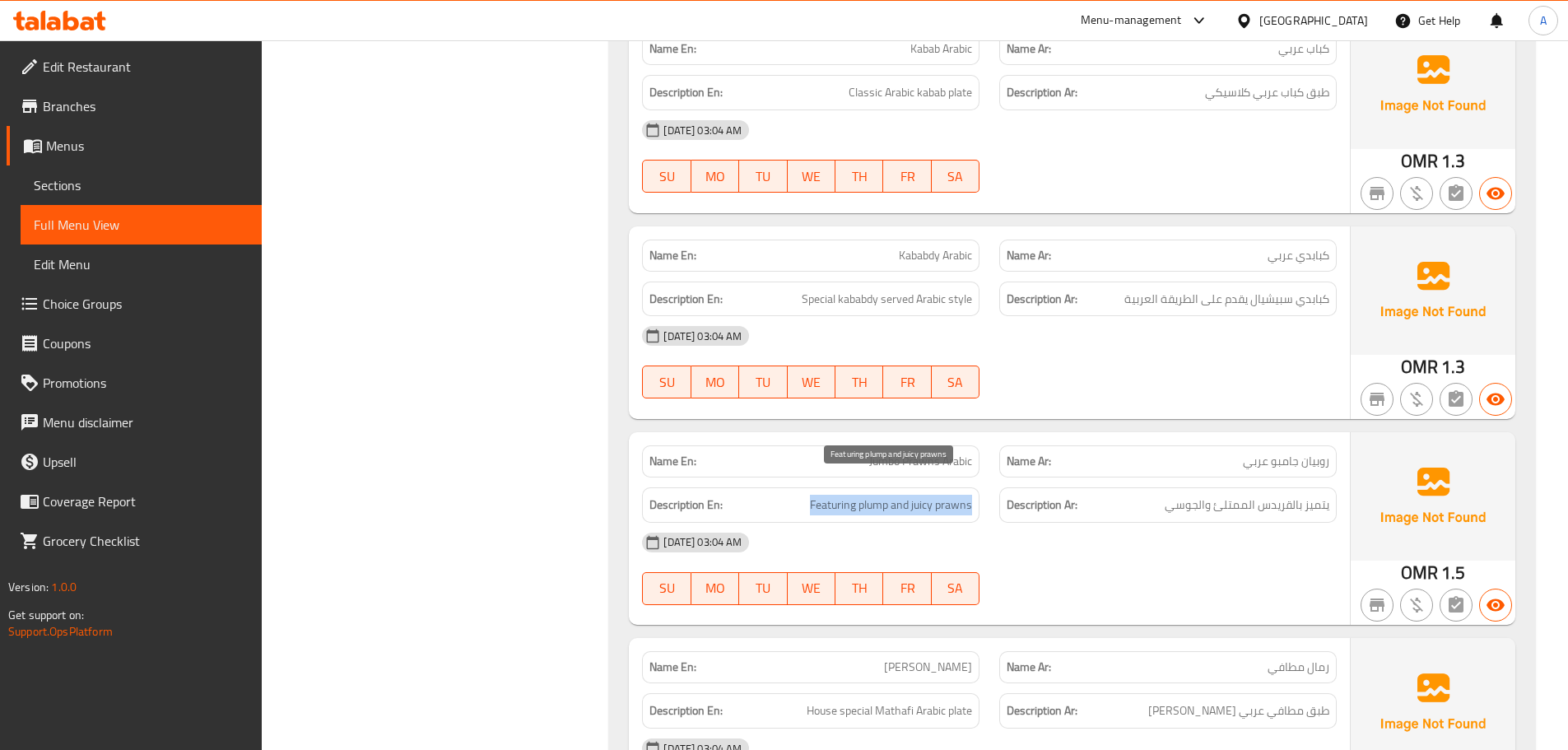
copy span "Featuring plump and juicy prawns"
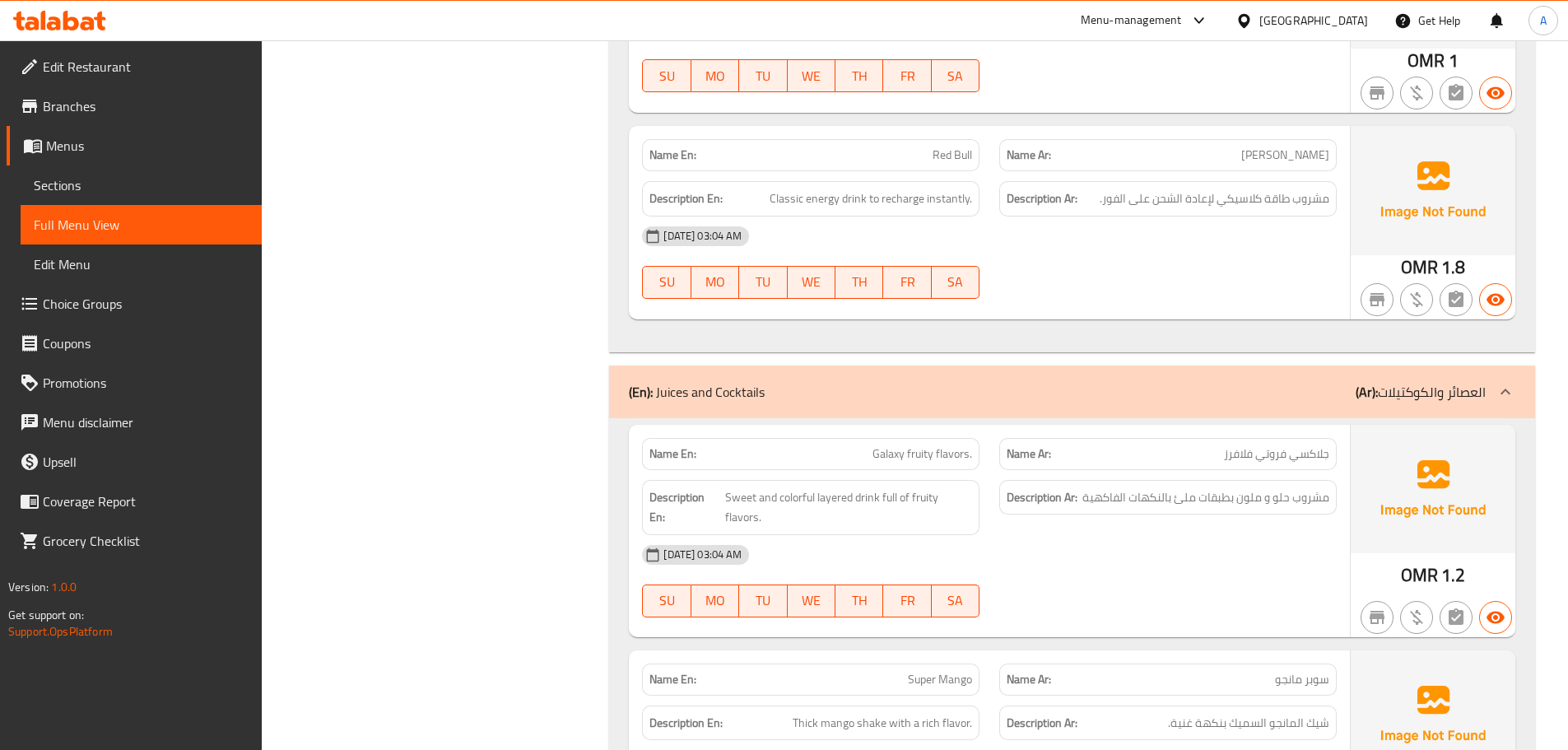
scroll to position [9265, 0]
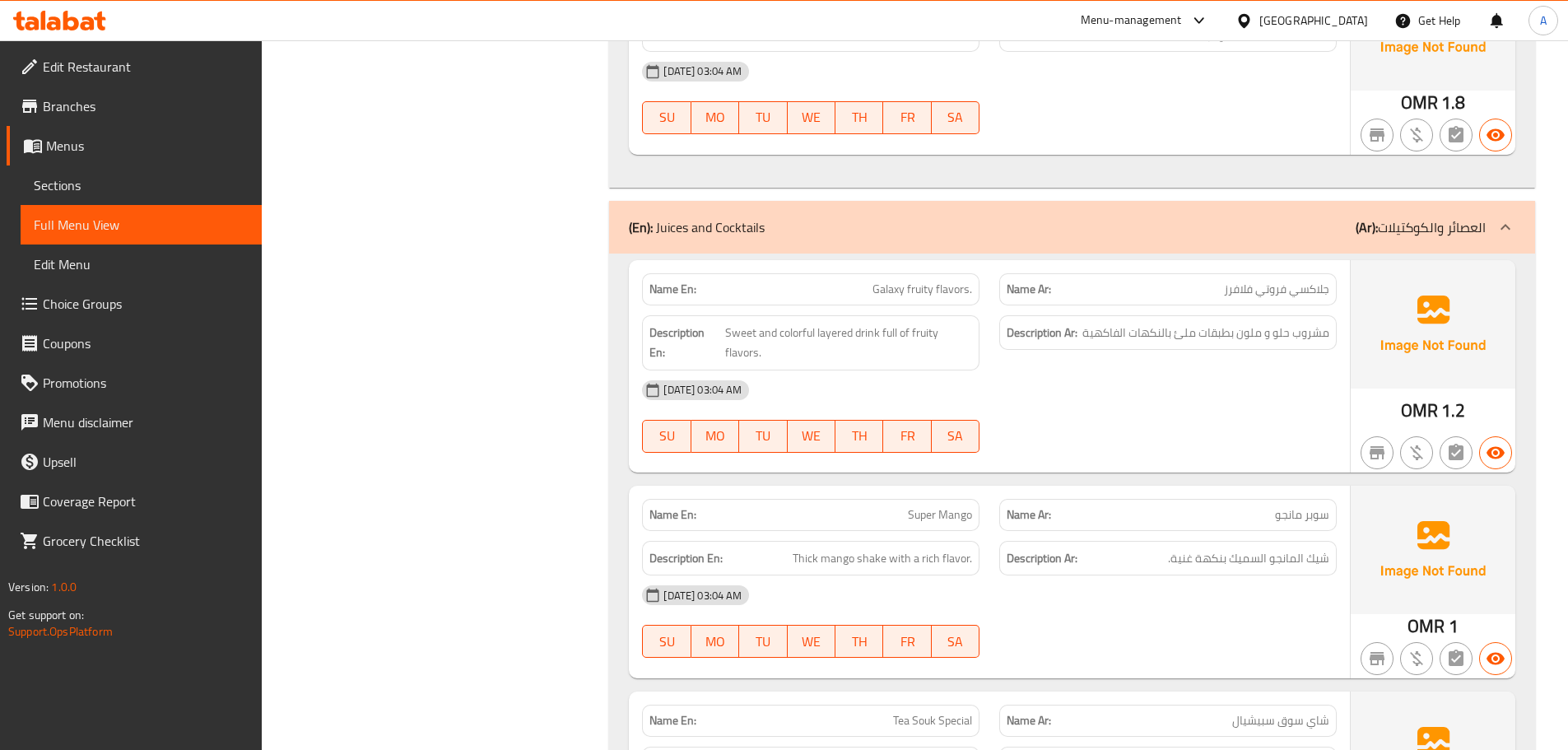
click at [1050, 531] on div "Description Ar: شيك المانجو السميك بنكهة غنية." at bounding box center [1168, 558] width 357 height 55
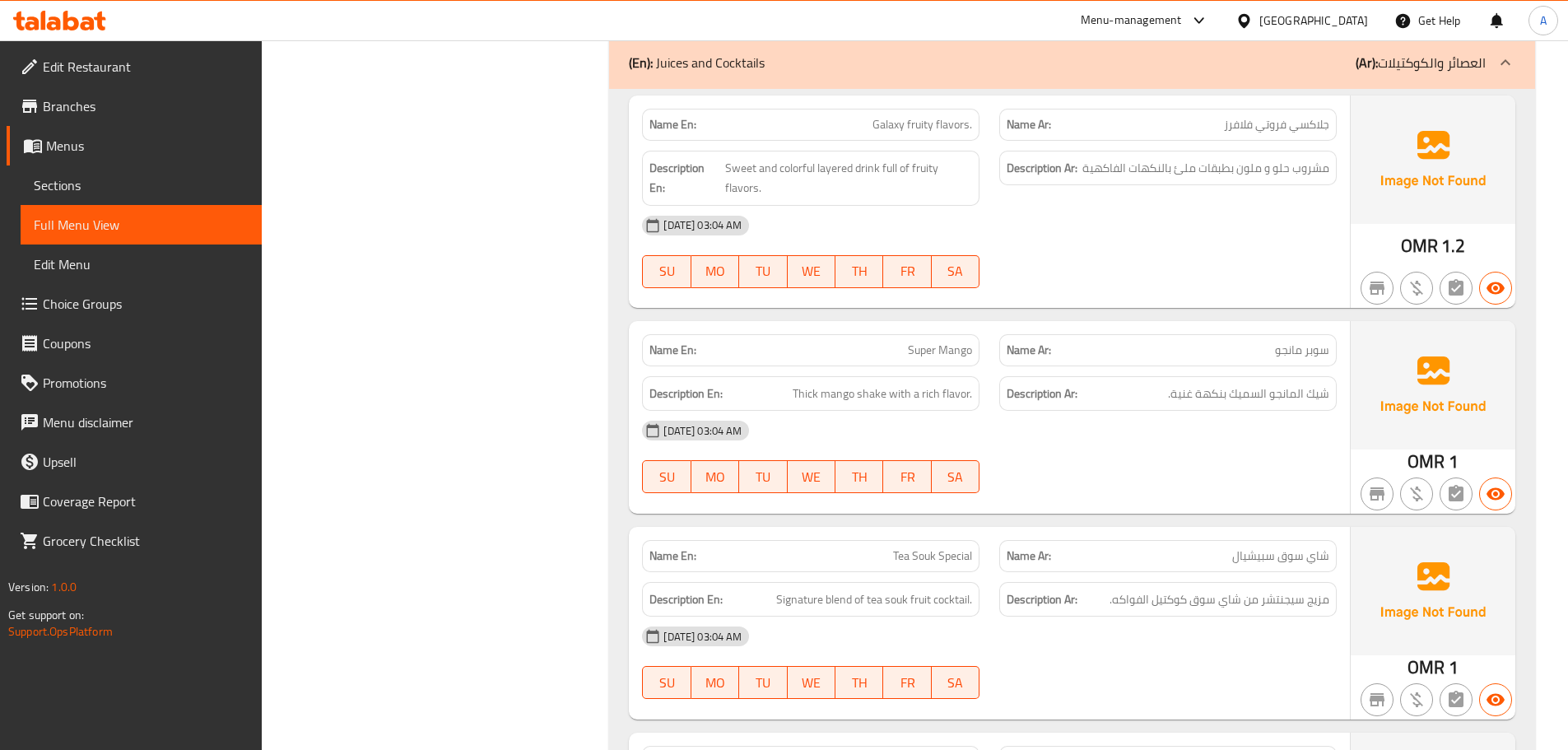
click at [1243, 589] on span "مزيج سيجنتشر من شاي سوق كوكتيل الفواكه." at bounding box center [1219, 599] width 220 height 20
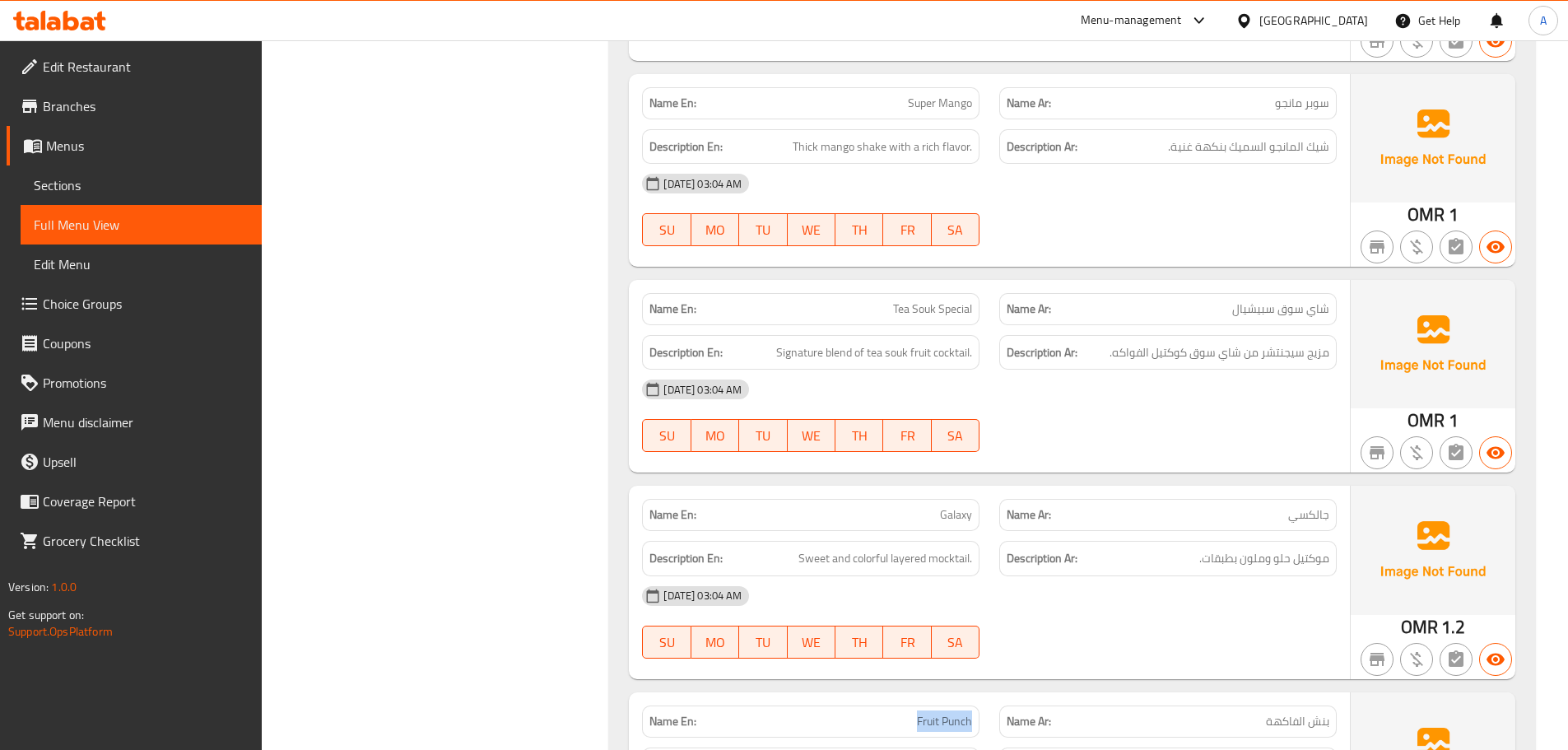
scroll to position [9924, 0]
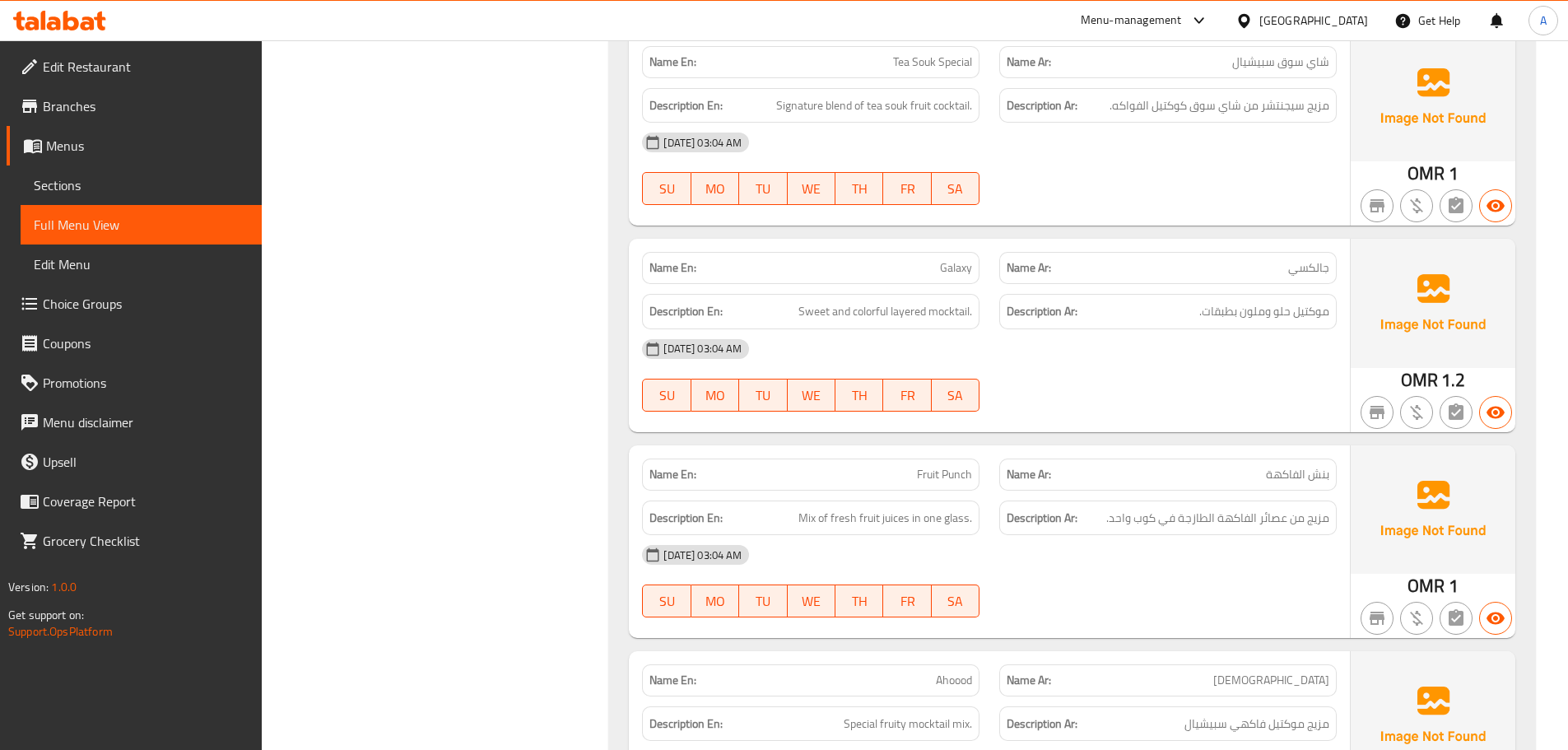
click at [1199, 535] on div "15-09-2025 03:04 AM" at bounding box center [990, 554] width 715 height 40
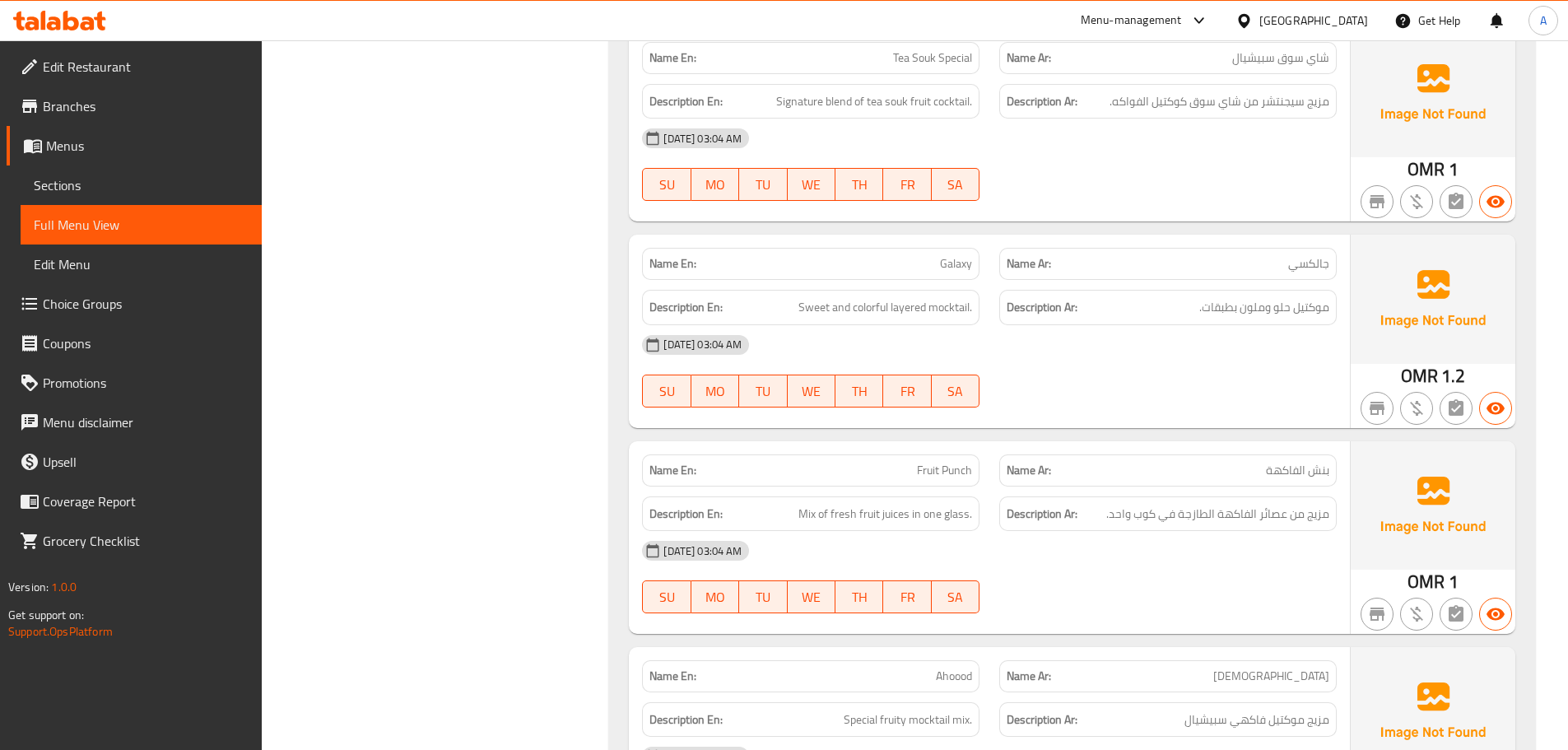
scroll to position [10827, 0]
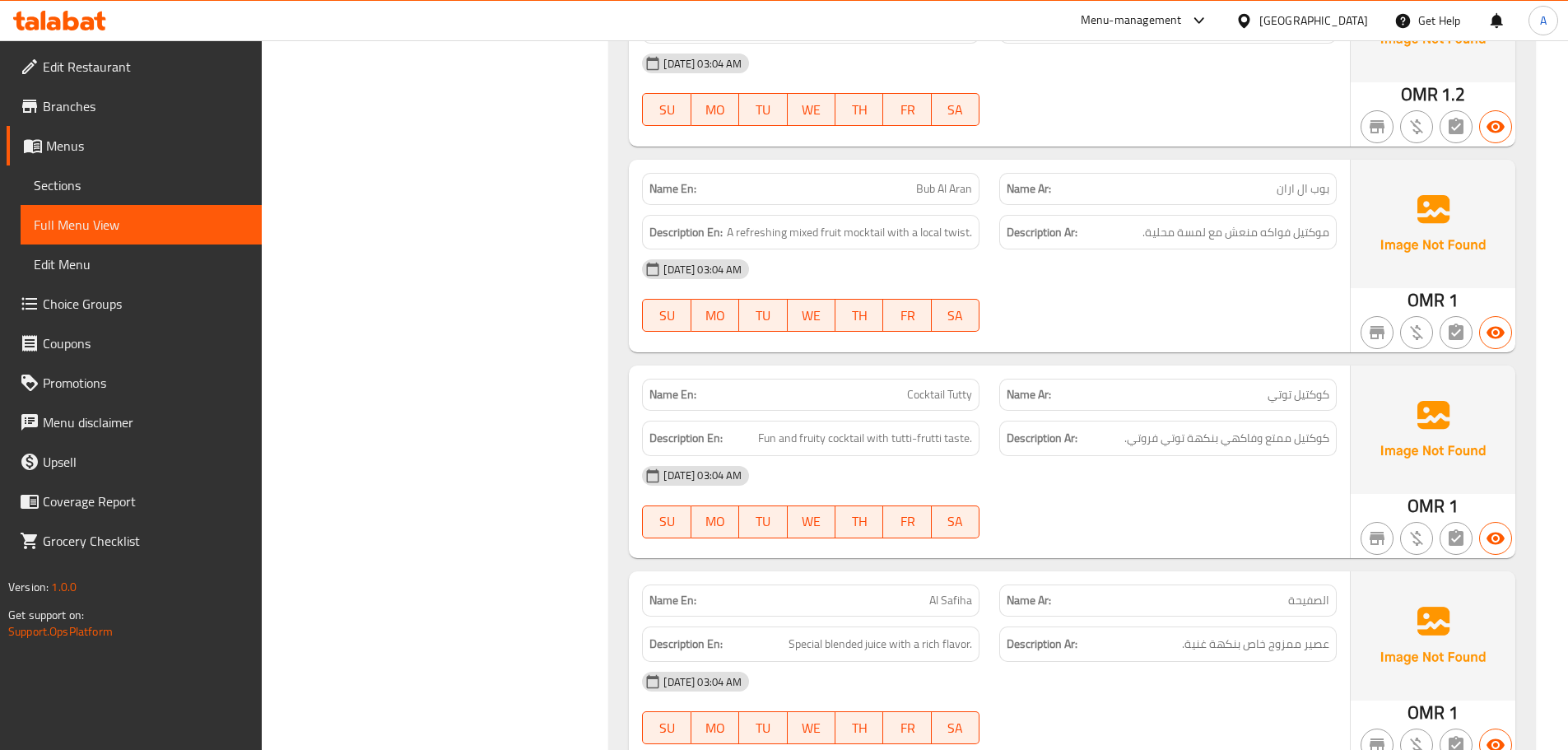
click at [1116, 456] on div "15-09-2025 03:04 AM" at bounding box center [990, 475] width 715 height 40
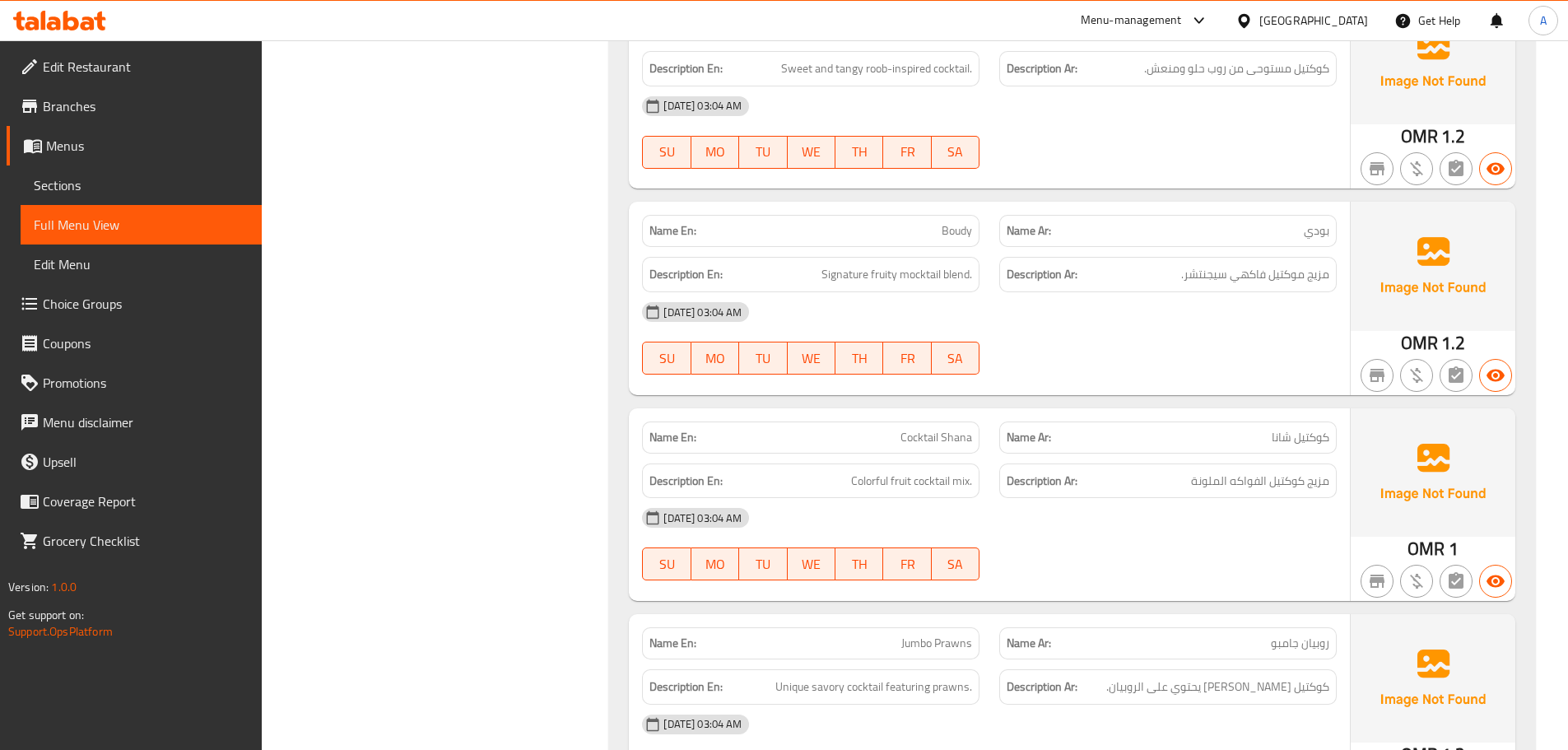
scroll to position [11897, 0]
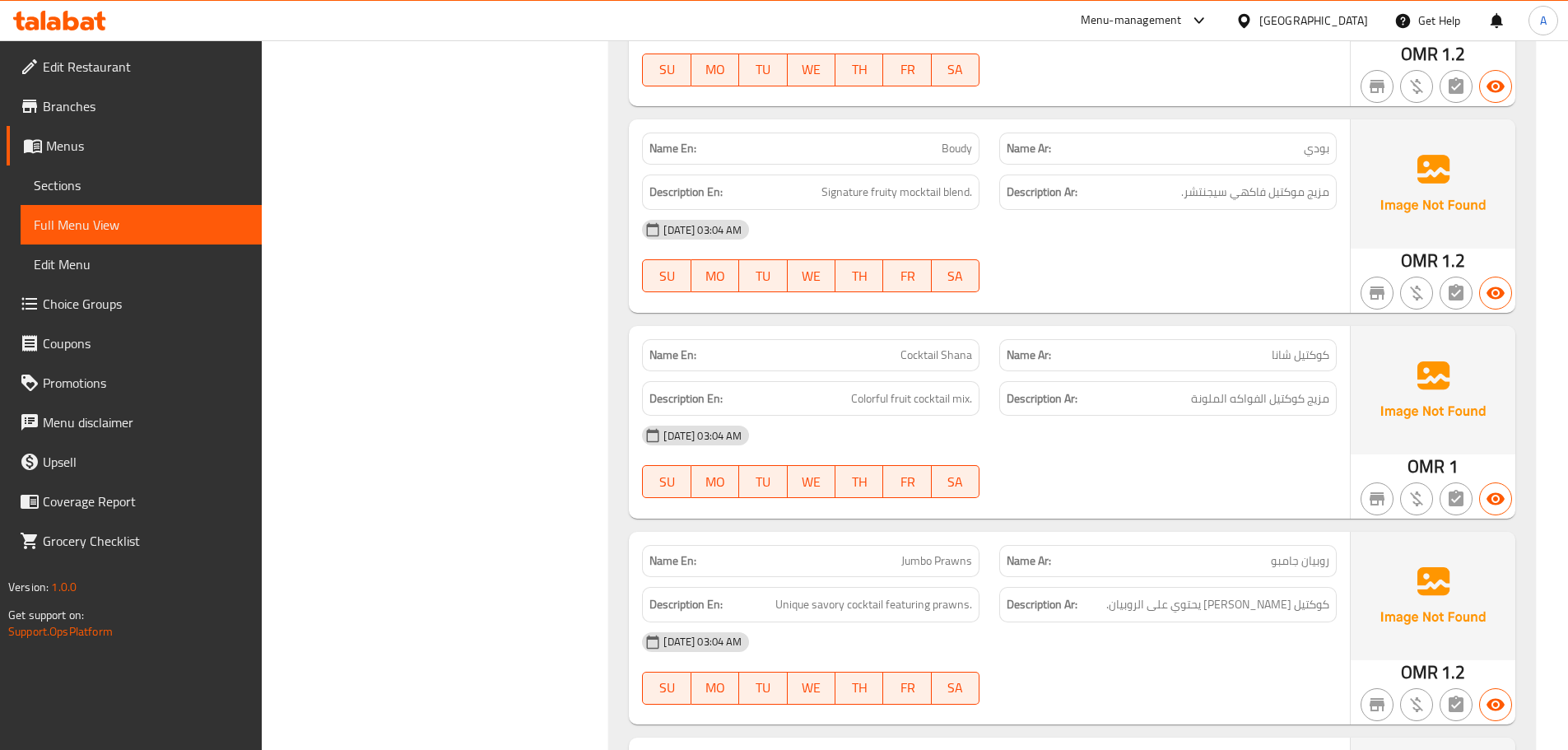
drag, startPoint x: 1067, startPoint y: 614, endPoint x: 1072, endPoint y: 630, distance: 16.8
click at [1069, 622] on div "15-09-2025 03:04 AM" at bounding box center [990, 641] width 715 height 40
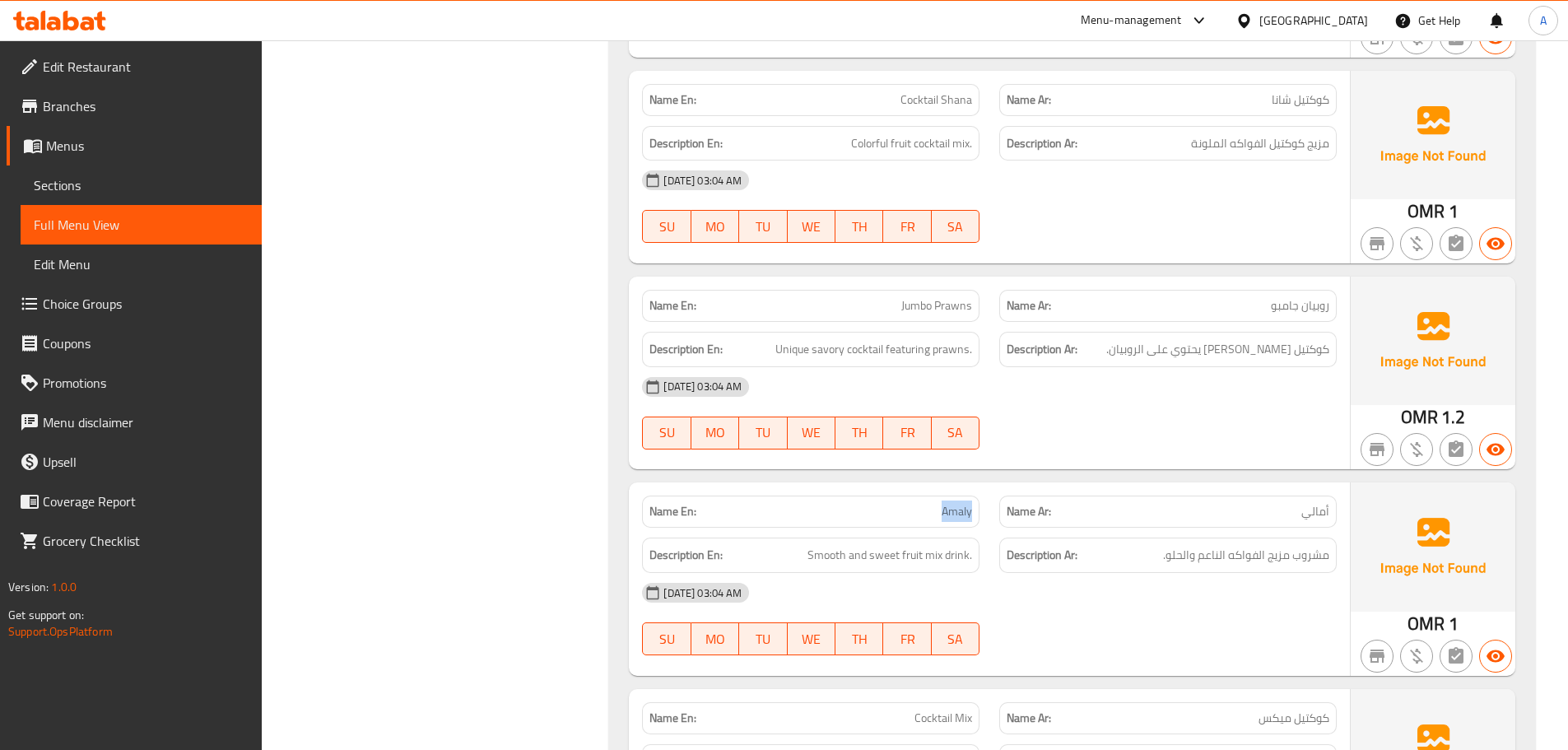
scroll to position [12234, 0]
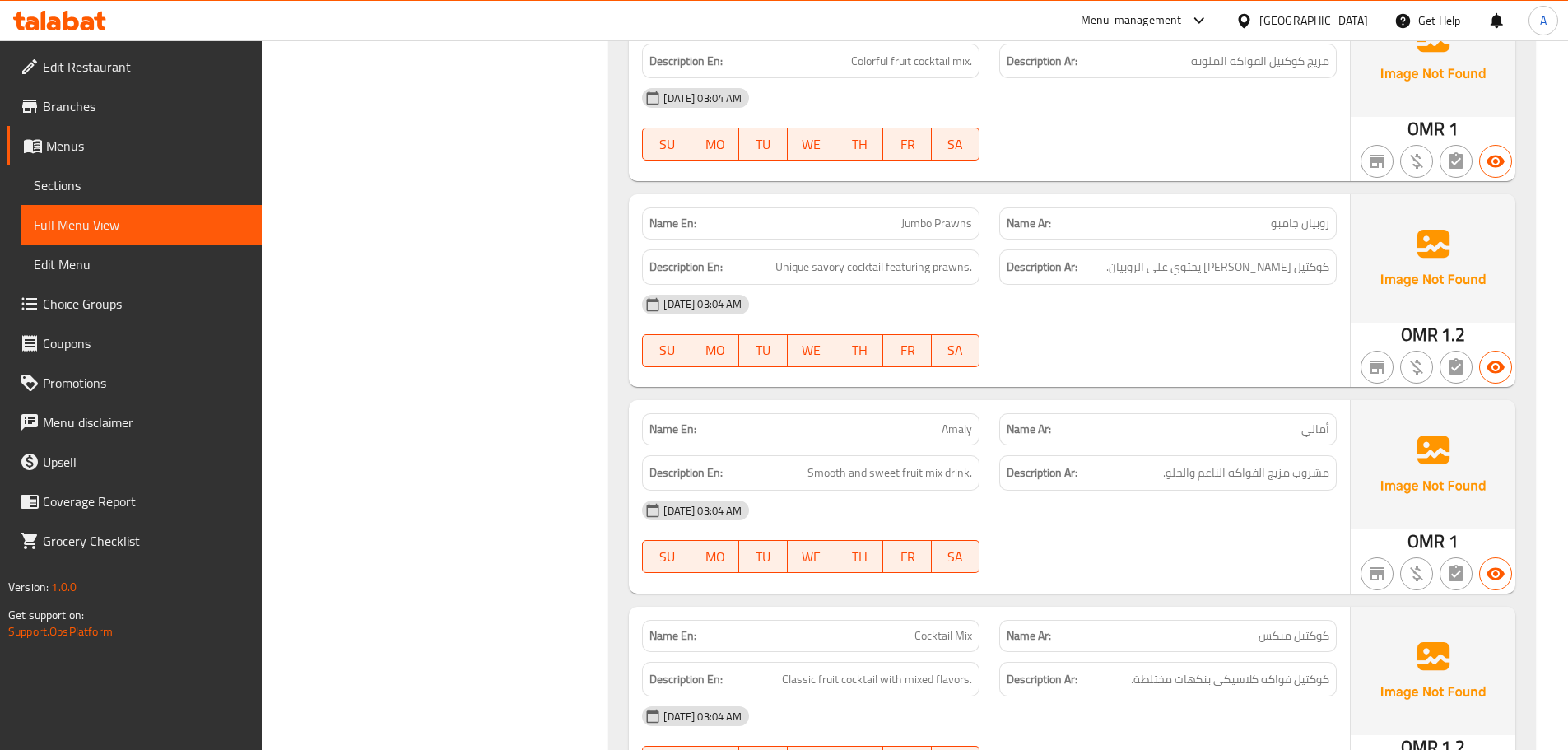
click at [1290, 504] on div "15-09-2025 03:04 AM" at bounding box center [990, 510] width 715 height 40
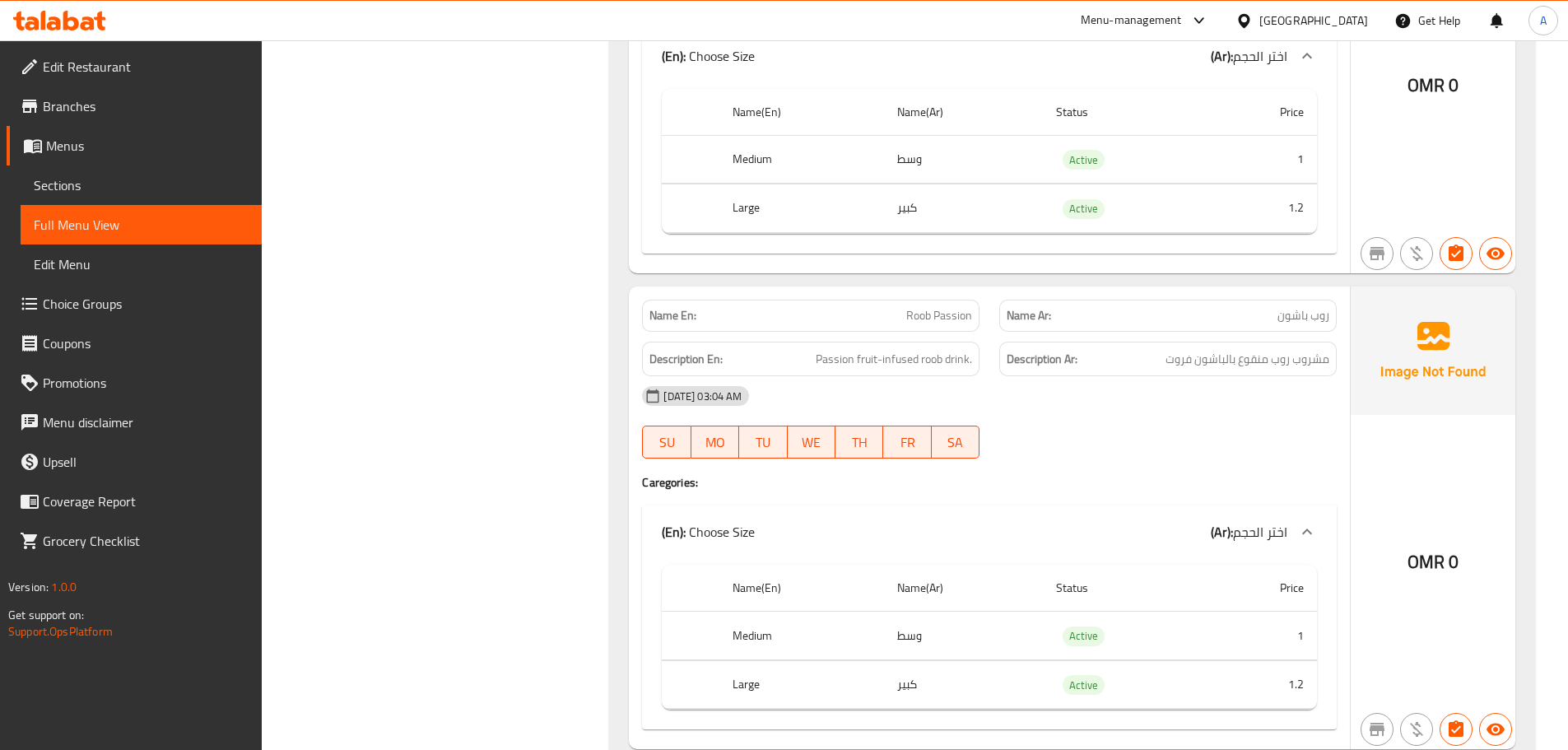
scroll to position [20757, 0]
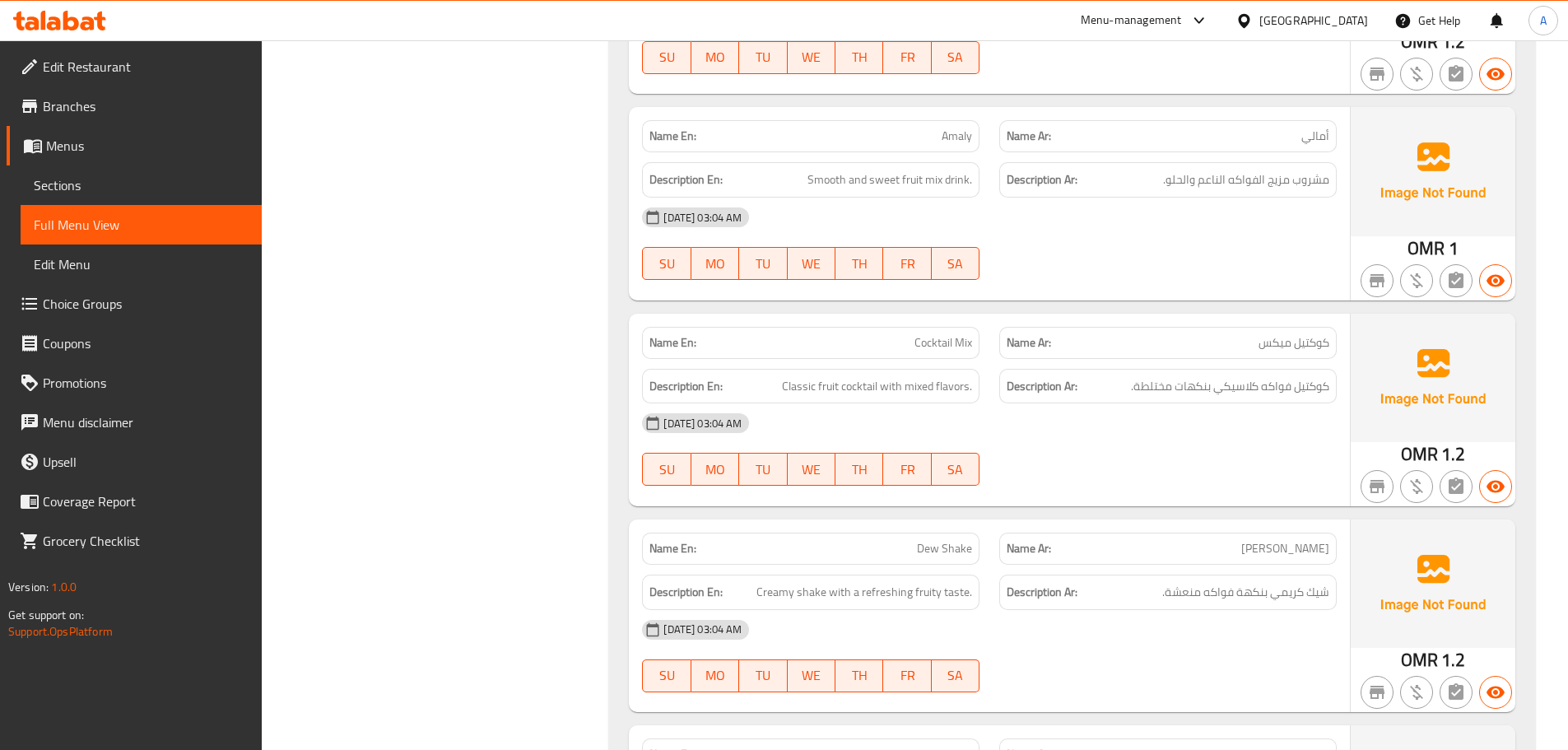
scroll to position [12363, 0]
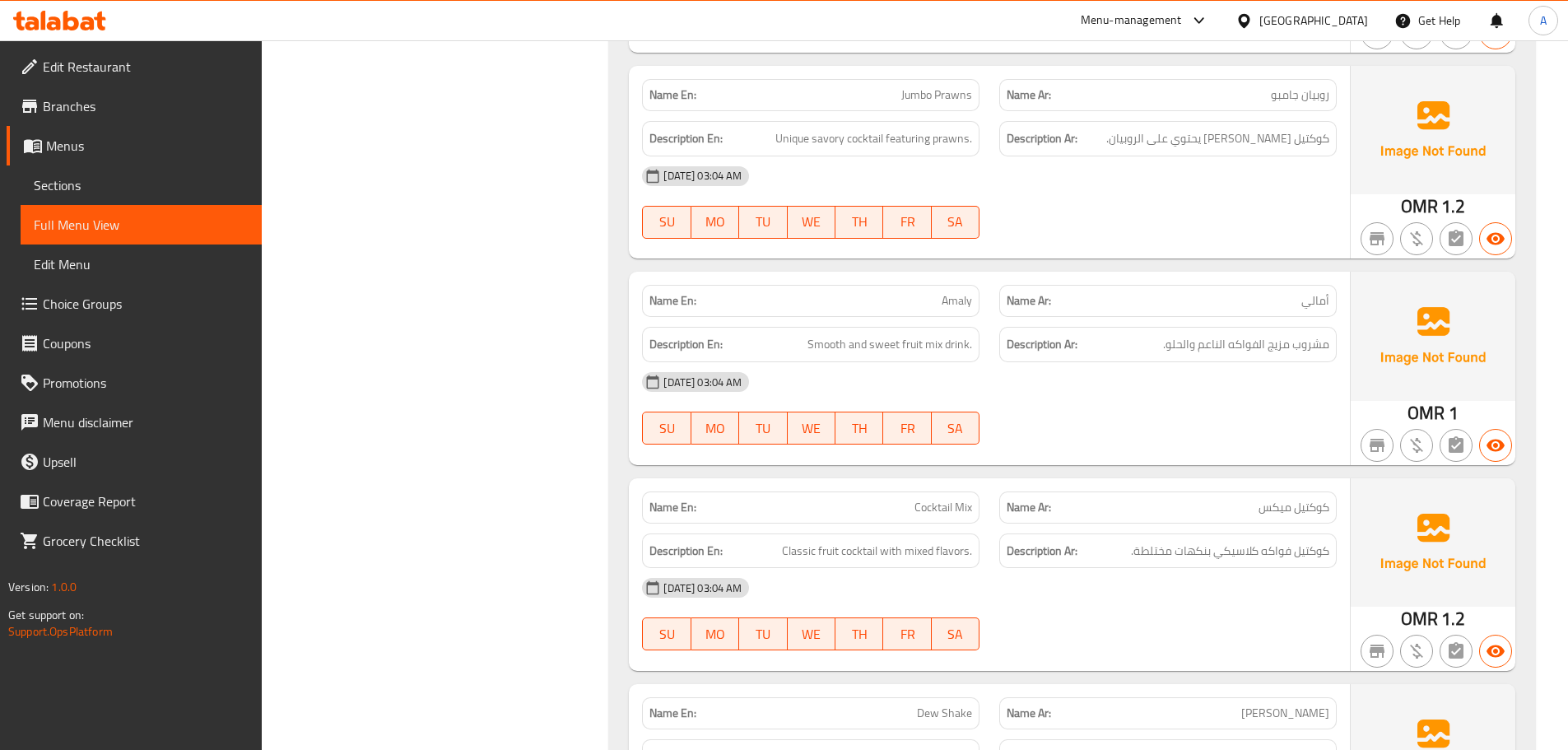
click at [1186, 704] on p "Name Ar: شيك ديو" at bounding box center [1168, 713] width 323 height 18
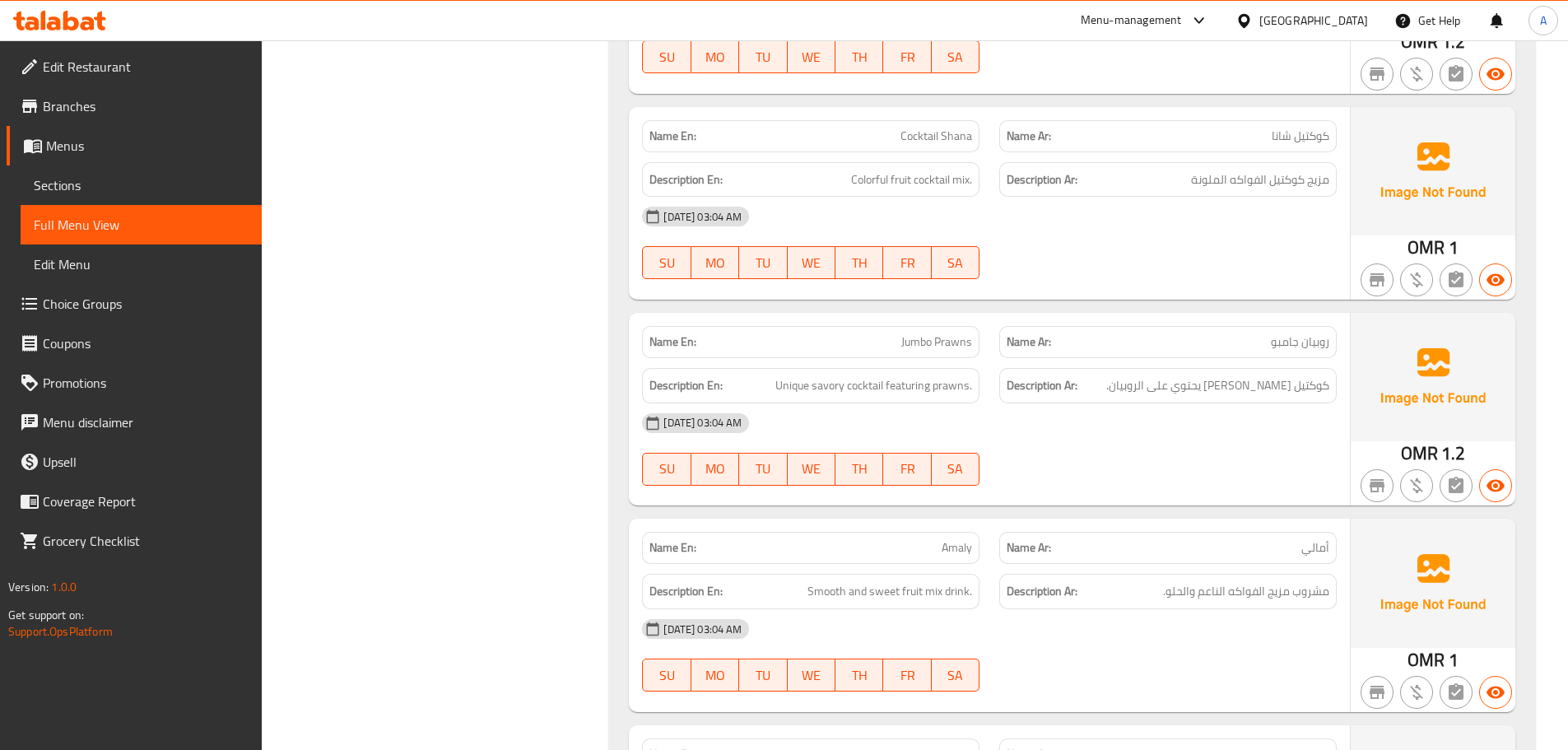
scroll to position [12034, 0]
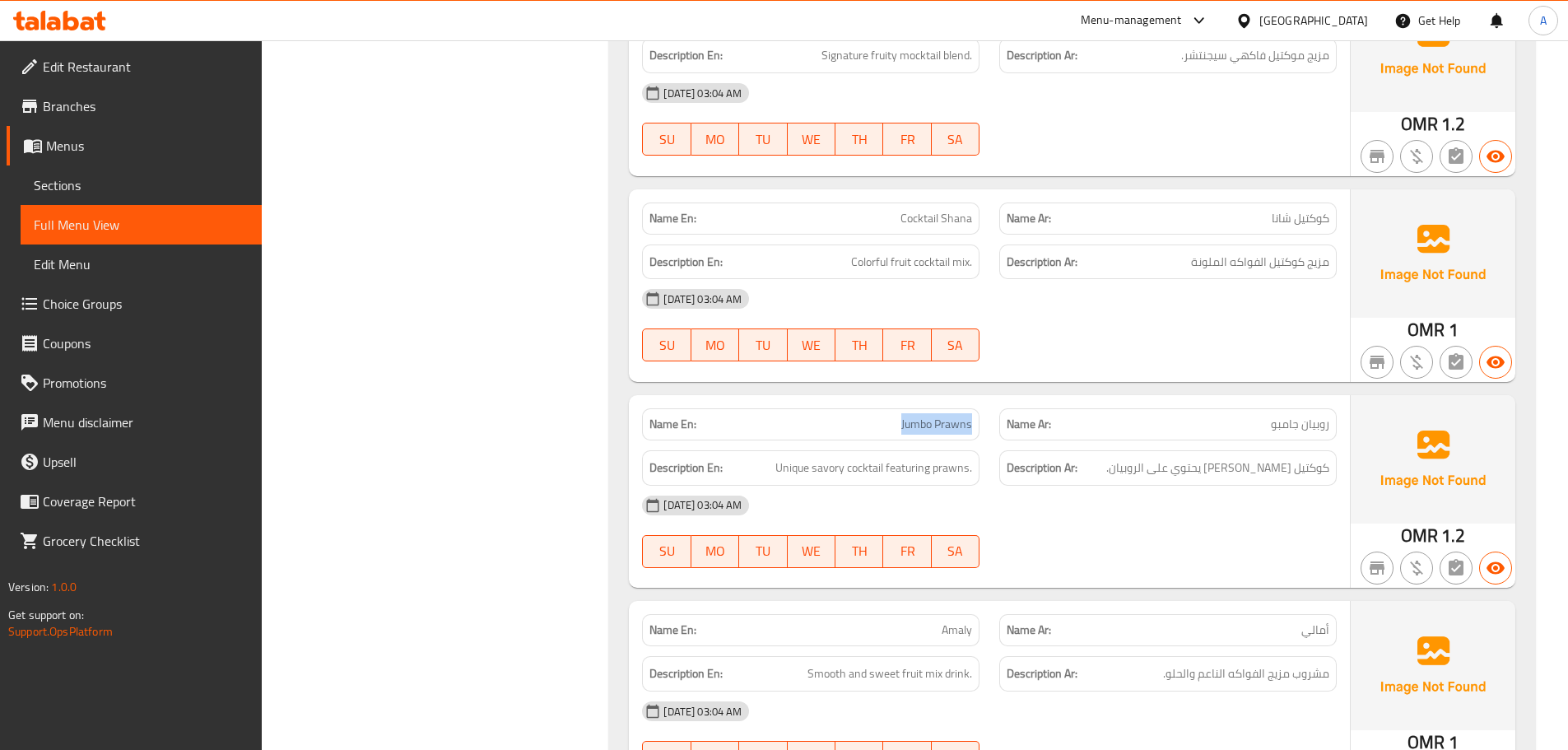
drag, startPoint x: 888, startPoint y: 404, endPoint x: 980, endPoint y: 399, distance: 92.1
click at [980, 408] on div "Name En: Jumbo Prawns" at bounding box center [811, 424] width 337 height 32
copy span "Jumbo Prawns"
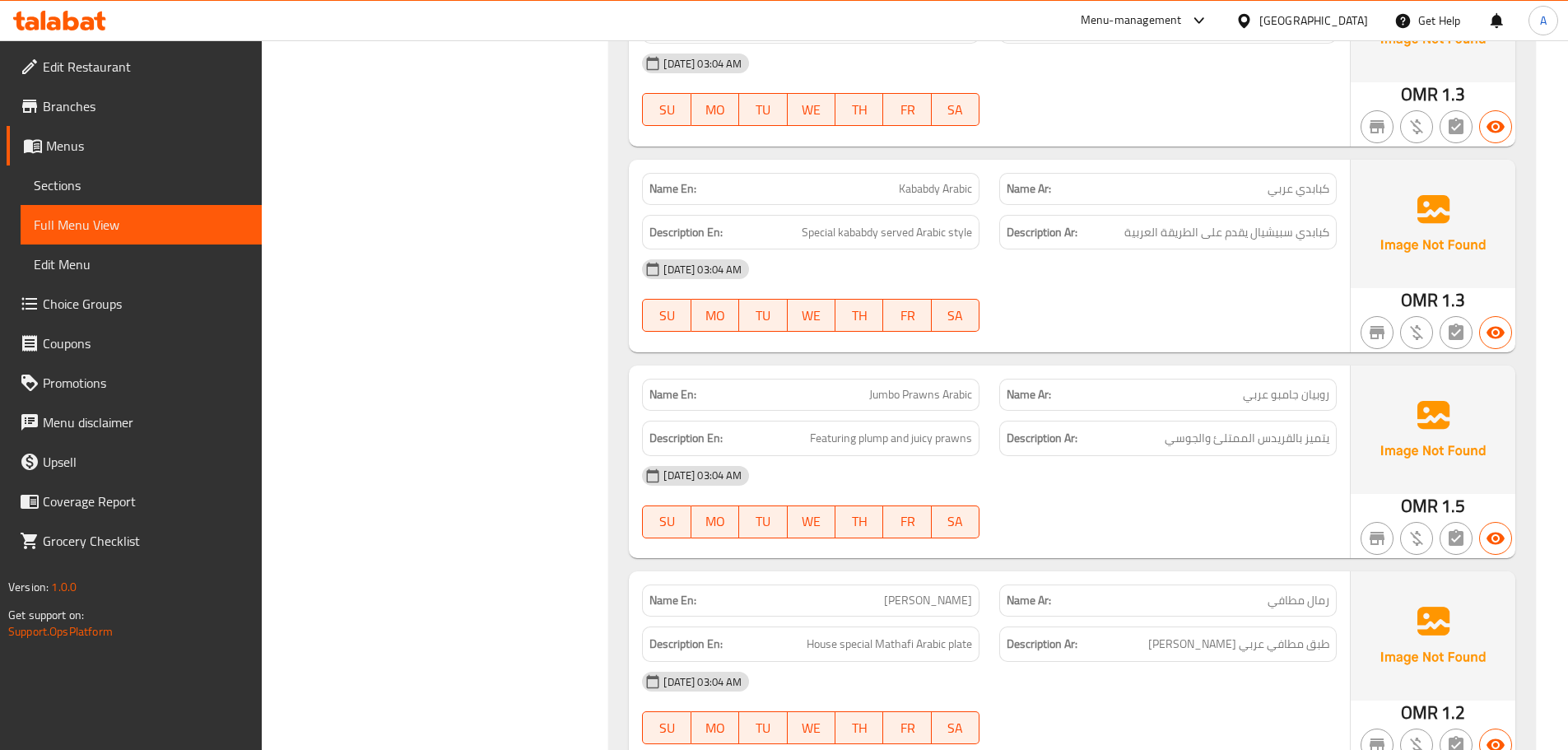
scroll to position [12063, 0]
click at [1121, 485] on div "15-09-2025 03:04 AM SU MO TU WE TH FR SA" at bounding box center [990, 501] width 715 height 92
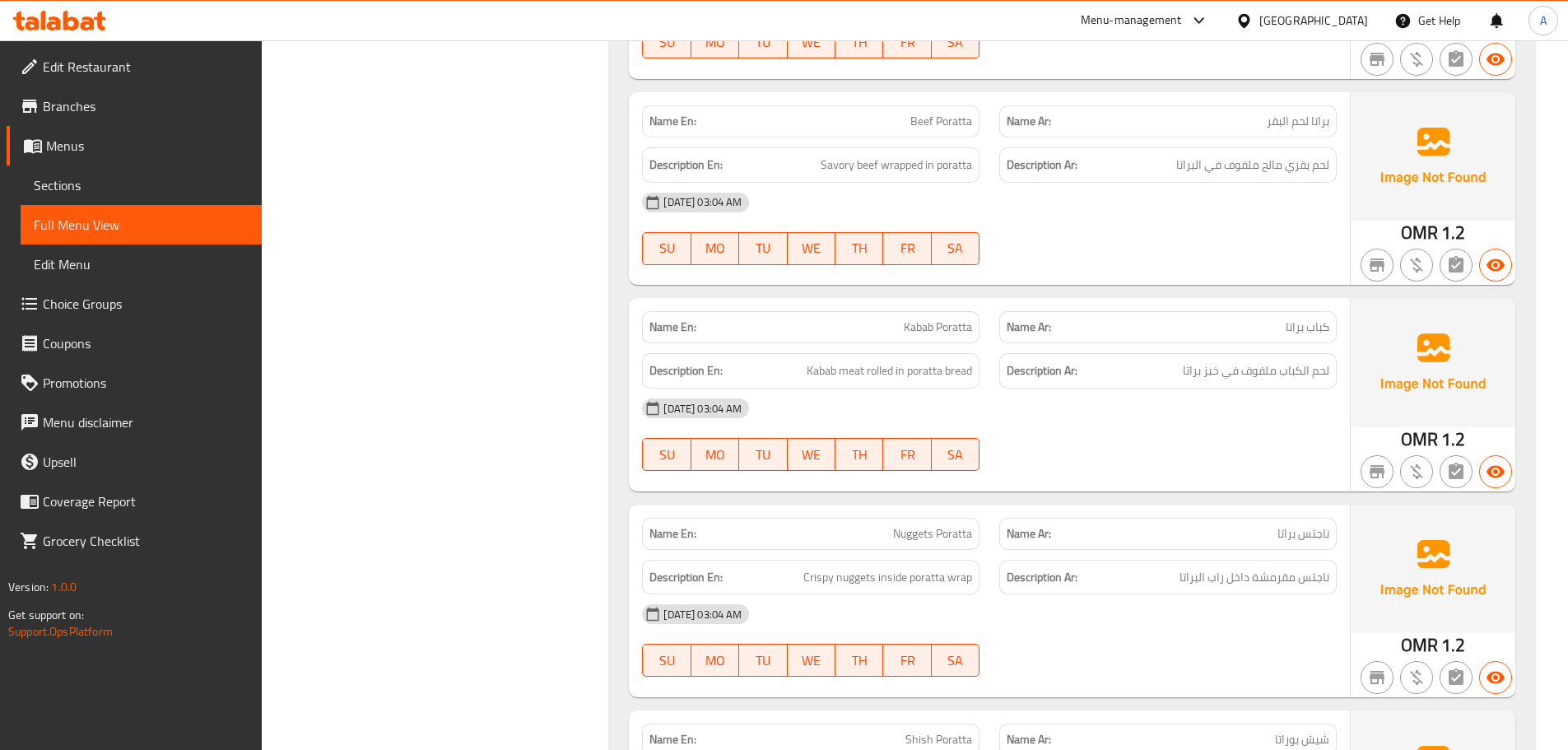
scroll to position [0, 0]
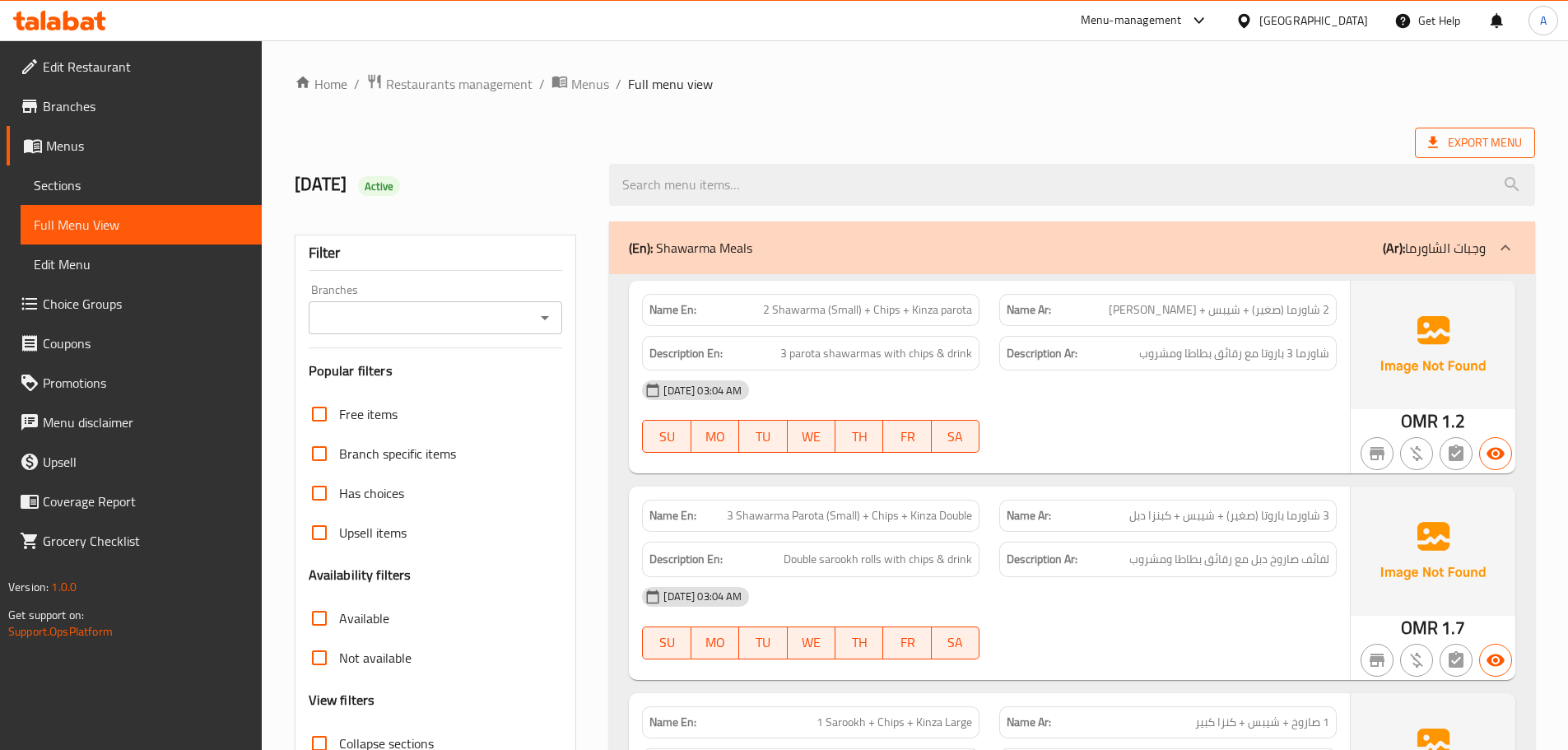
click at [1494, 135] on span "Export Menu" at bounding box center [1474, 142] width 94 height 20
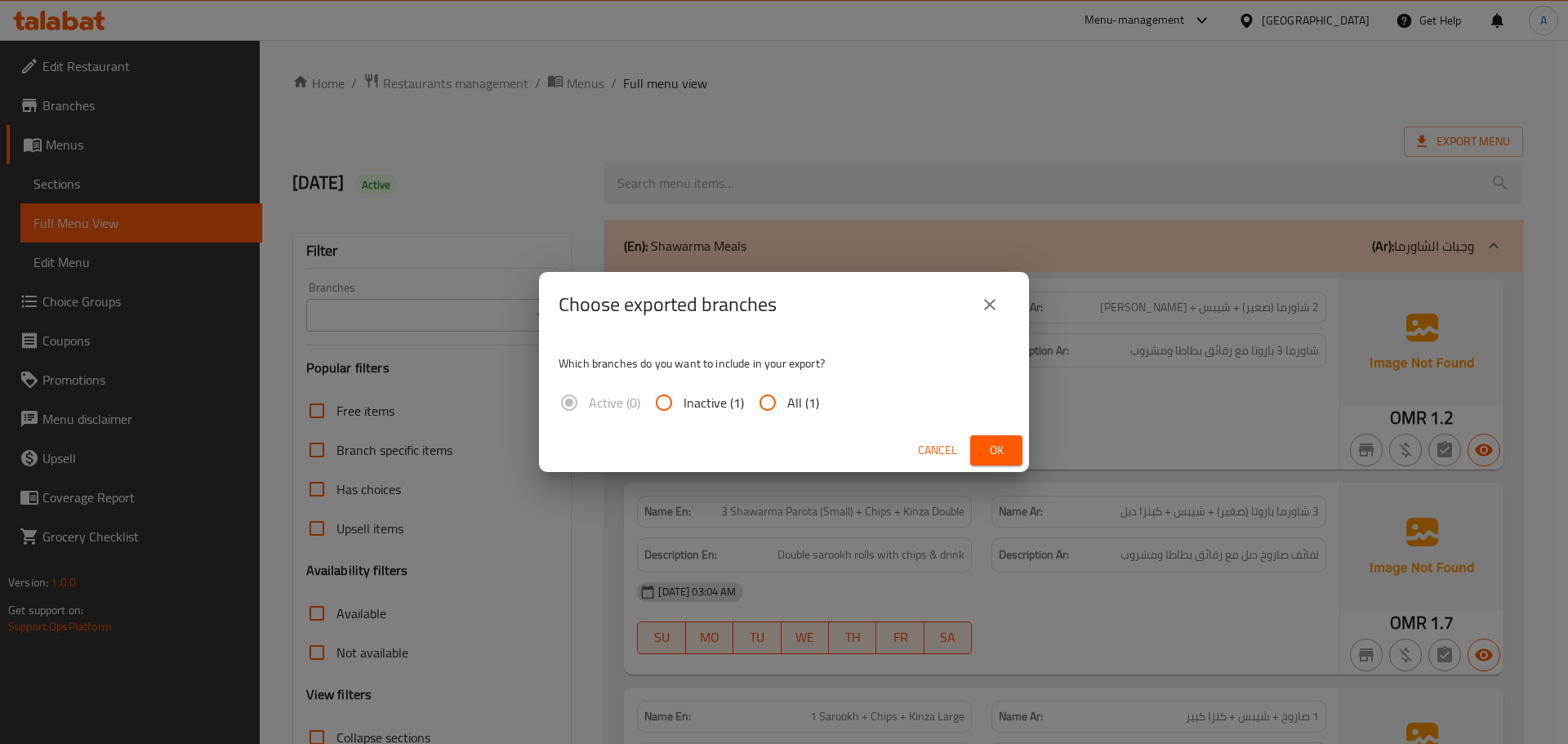
click at [789, 400] on span "All (1)" at bounding box center [803, 402] width 32 height 19
click at [787, 400] on input "All (1)" at bounding box center [768, 402] width 39 height 39
radio input "true"
click at [1002, 465] on button "Ok" at bounding box center [996, 451] width 52 height 30
